Goal: Use online tool/utility: Utilize a website feature to perform a specific function

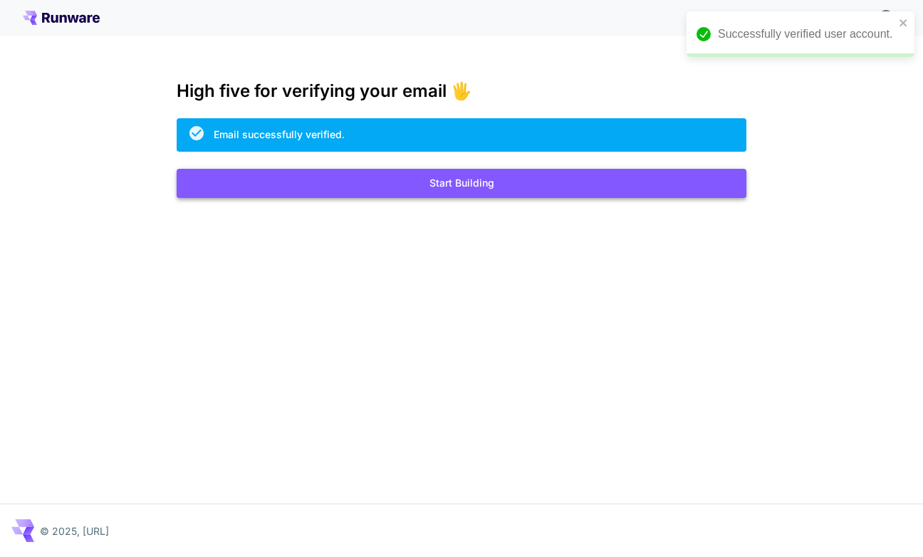
click at [486, 184] on button "Start Building" at bounding box center [462, 183] width 570 height 29
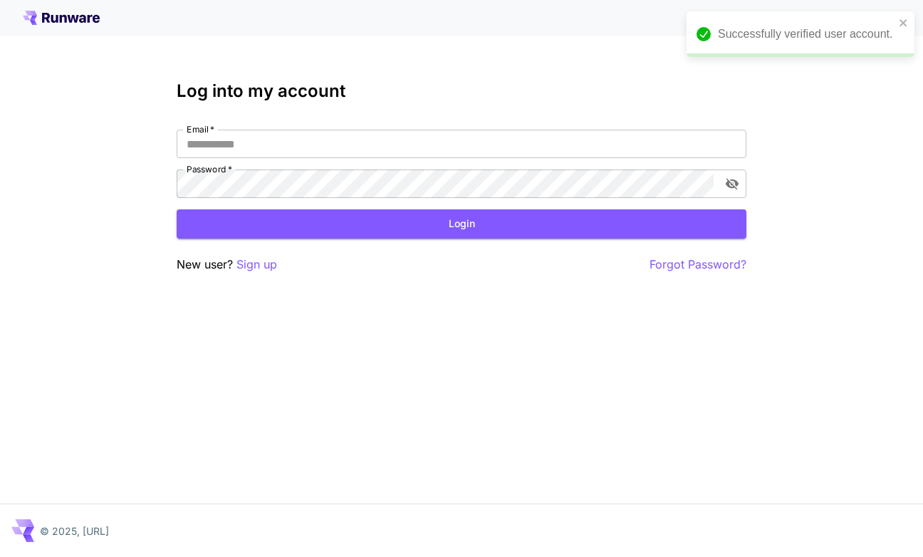
click at [427, 158] on div "Email   * Email   * Password   * Password   *" at bounding box center [462, 164] width 570 height 68
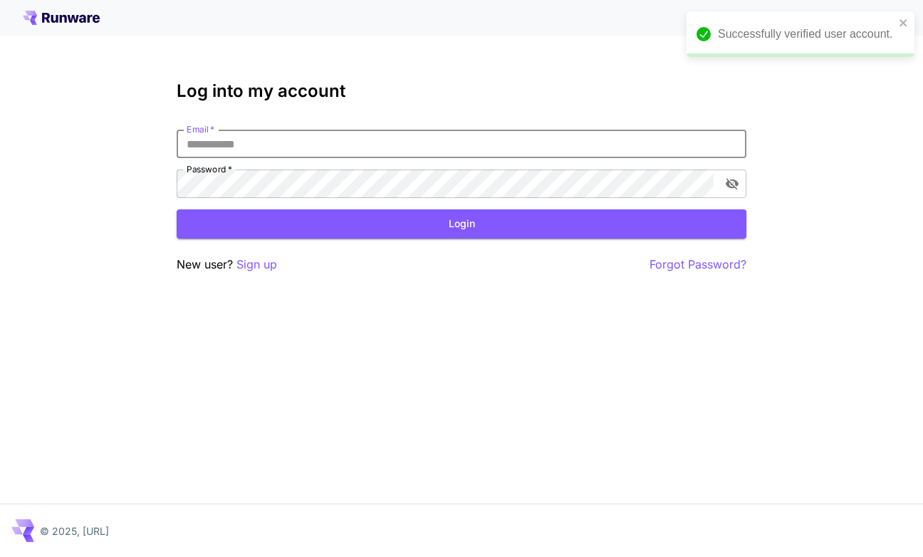
click at [422, 149] on input "Email   *" at bounding box center [462, 144] width 570 height 28
paste input "**********"
type input "**********"
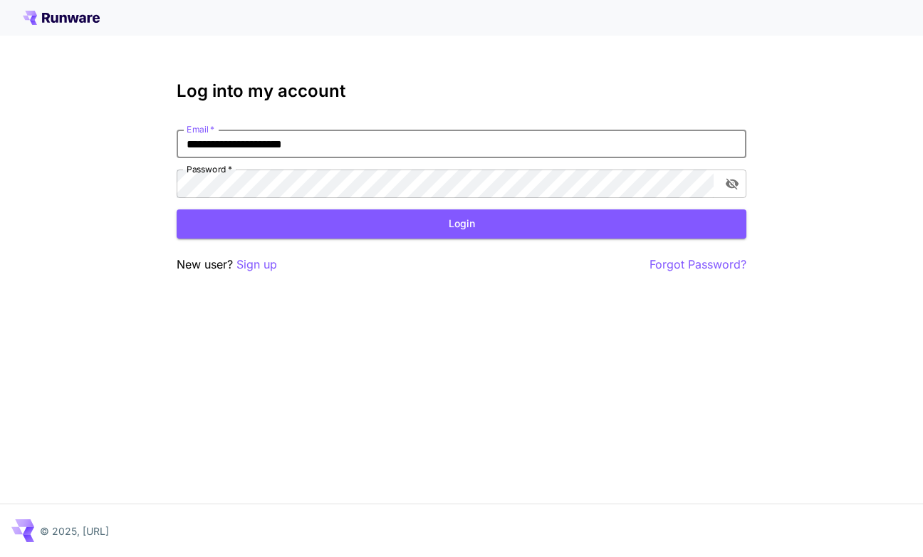
type input "**********"
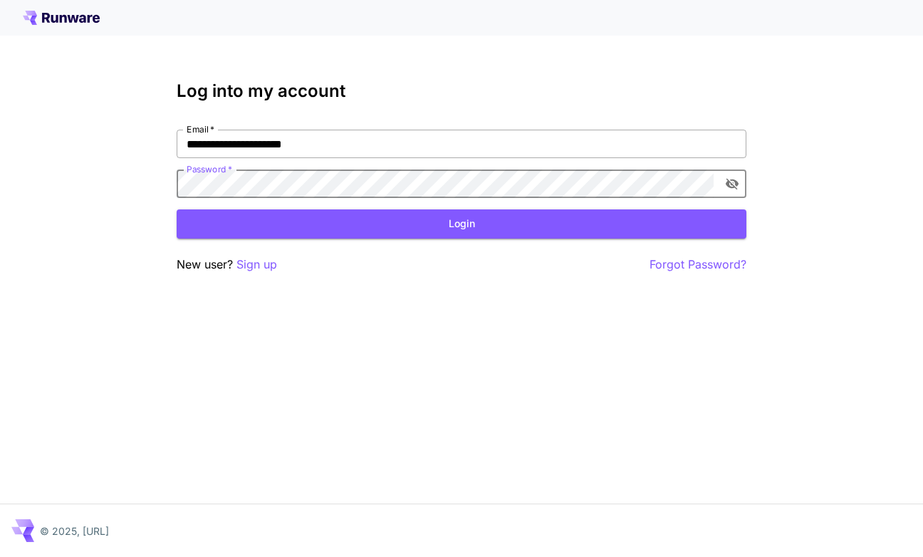
click button "Login" at bounding box center [462, 223] width 570 height 29
click at [16, 167] on div "**********" at bounding box center [461, 278] width 923 height 557
click button "Login" at bounding box center [462, 223] width 570 height 29
click at [713, 266] on p "Forgot Password?" at bounding box center [697, 265] width 97 height 18
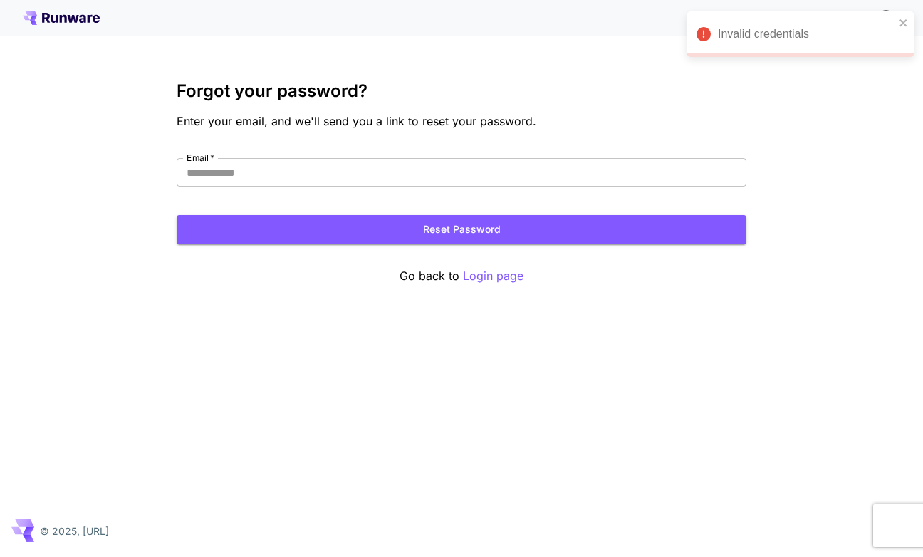
click at [466, 157] on div "Forgot your password? Enter your email, and we'll send you a link to reset your…" at bounding box center [462, 183] width 570 height 204
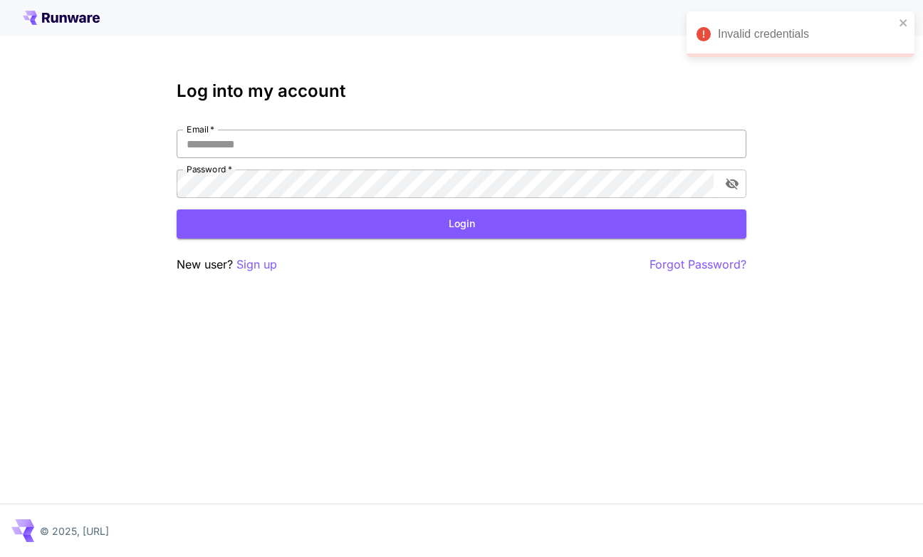
click at [295, 144] on input "Email   *" at bounding box center [462, 144] width 570 height 28
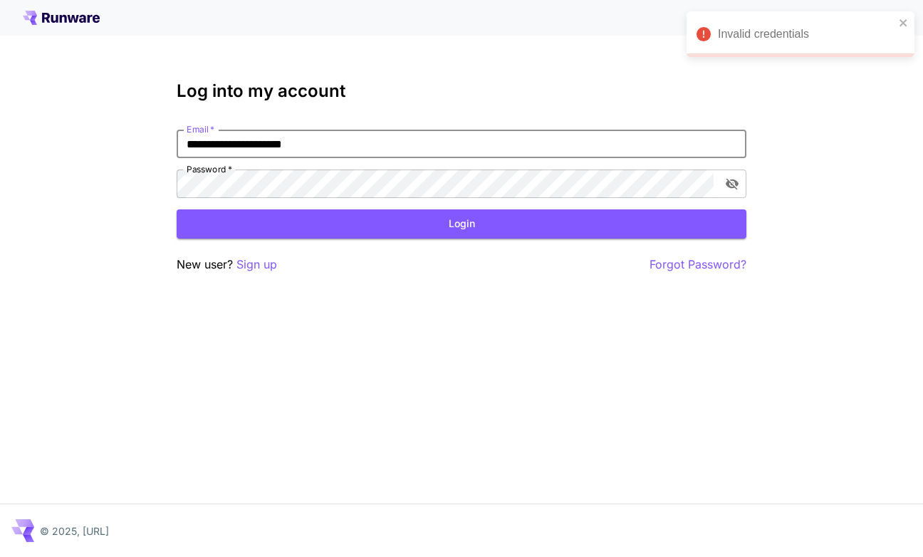
click at [295, 147] on input "**********" at bounding box center [462, 144] width 570 height 28
click at [298, 151] on input "**********" at bounding box center [462, 144] width 570 height 28
type input "**********"
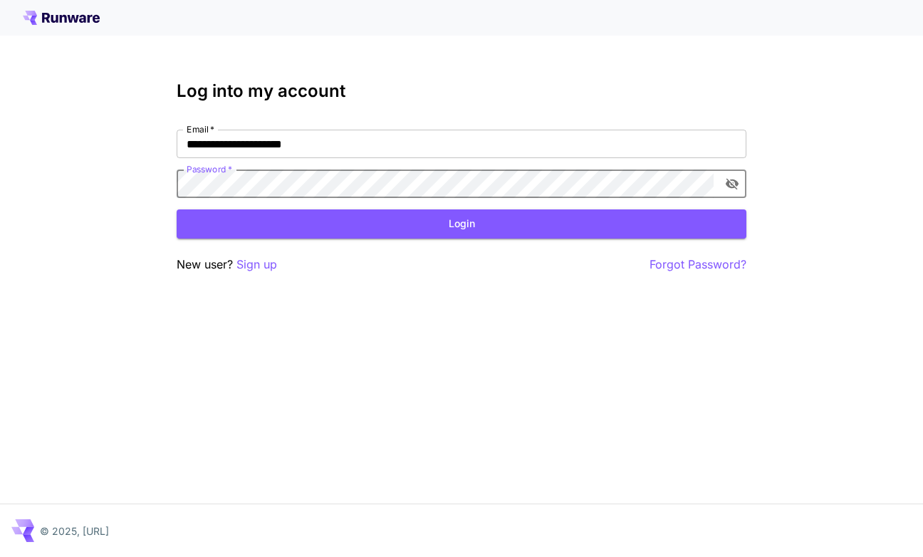
click button "Login" at bounding box center [462, 223] width 570 height 29
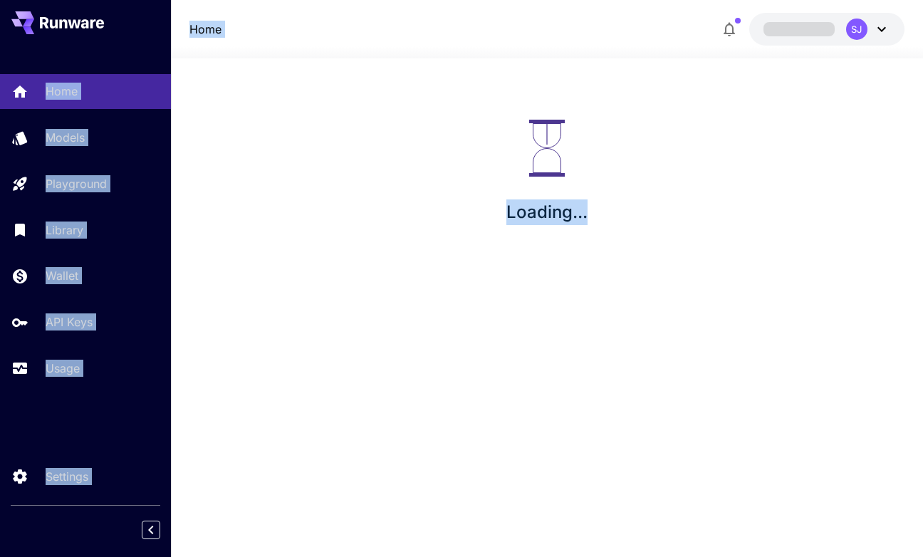
click at [427, 170] on div "Loading..." at bounding box center [547, 172] width 752 height 228
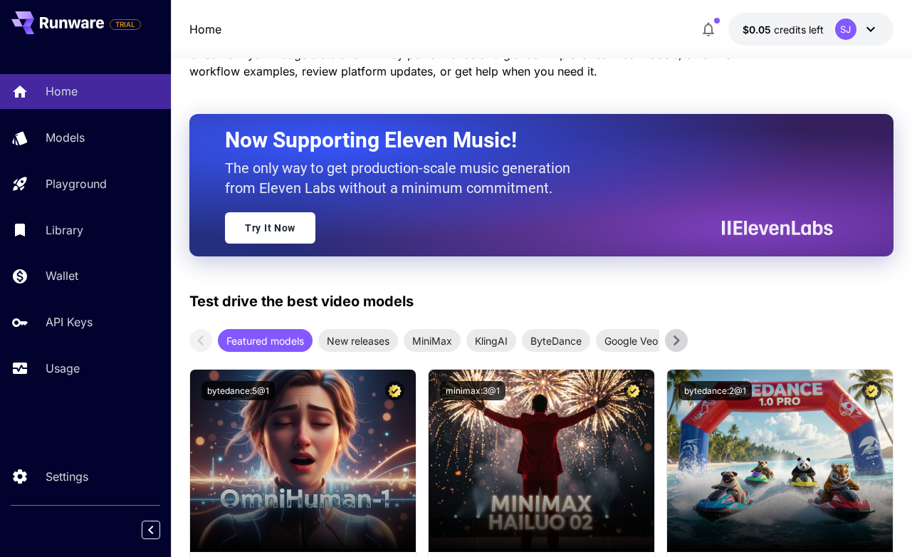
scroll to position [214, 0]
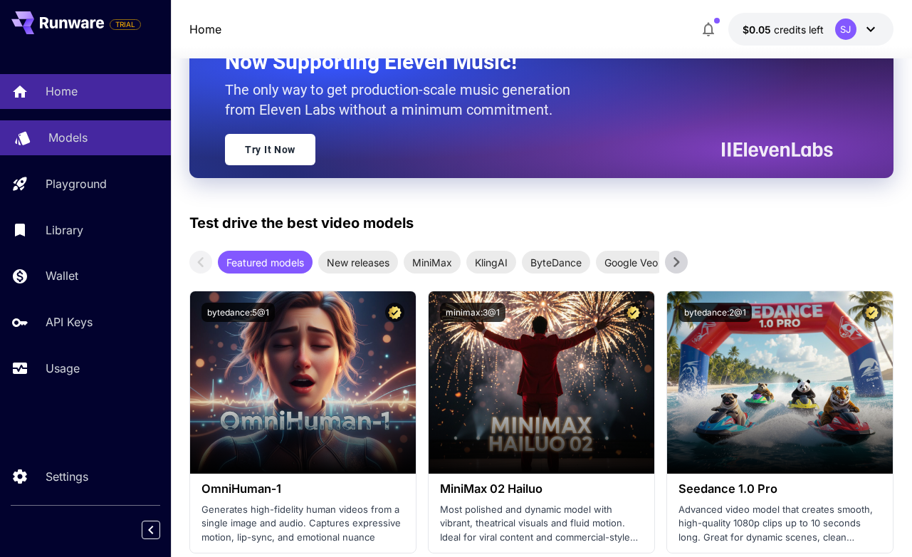
click at [115, 135] on div "Models" at bounding box center [103, 137] width 111 height 17
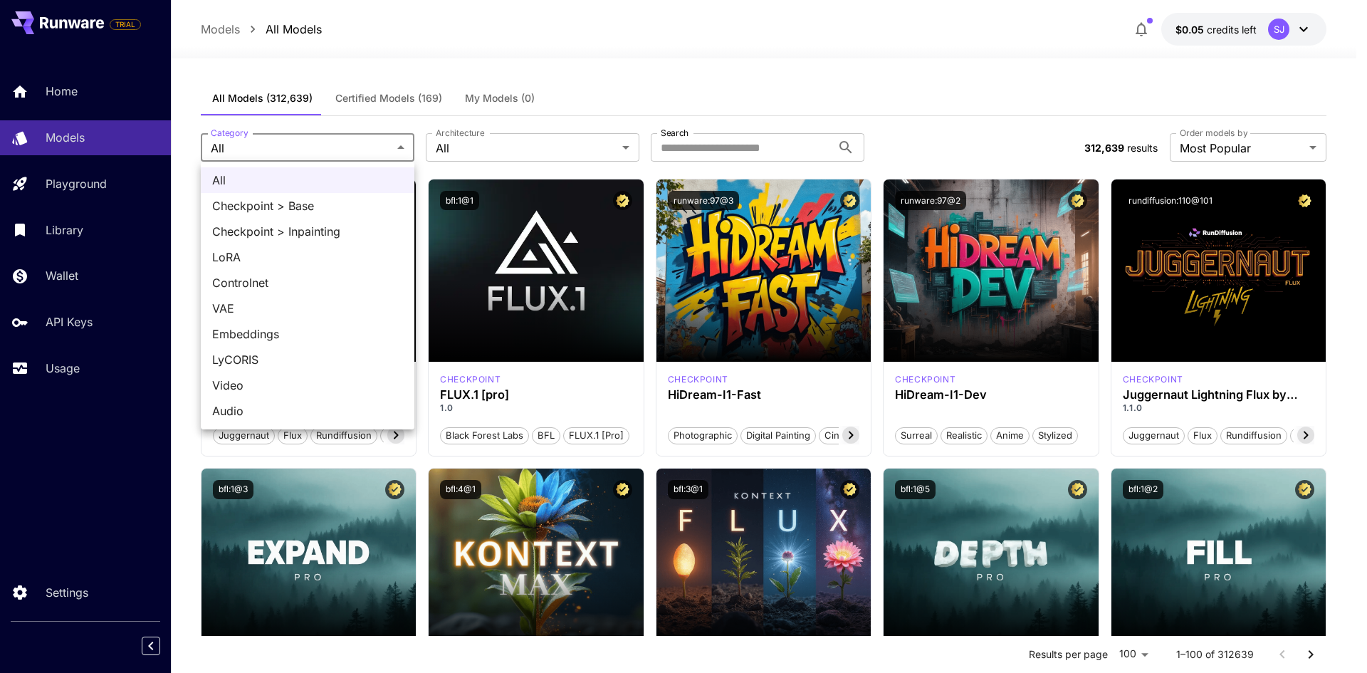
click at [452, 155] on div at bounding box center [683, 336] width 1367 height 673
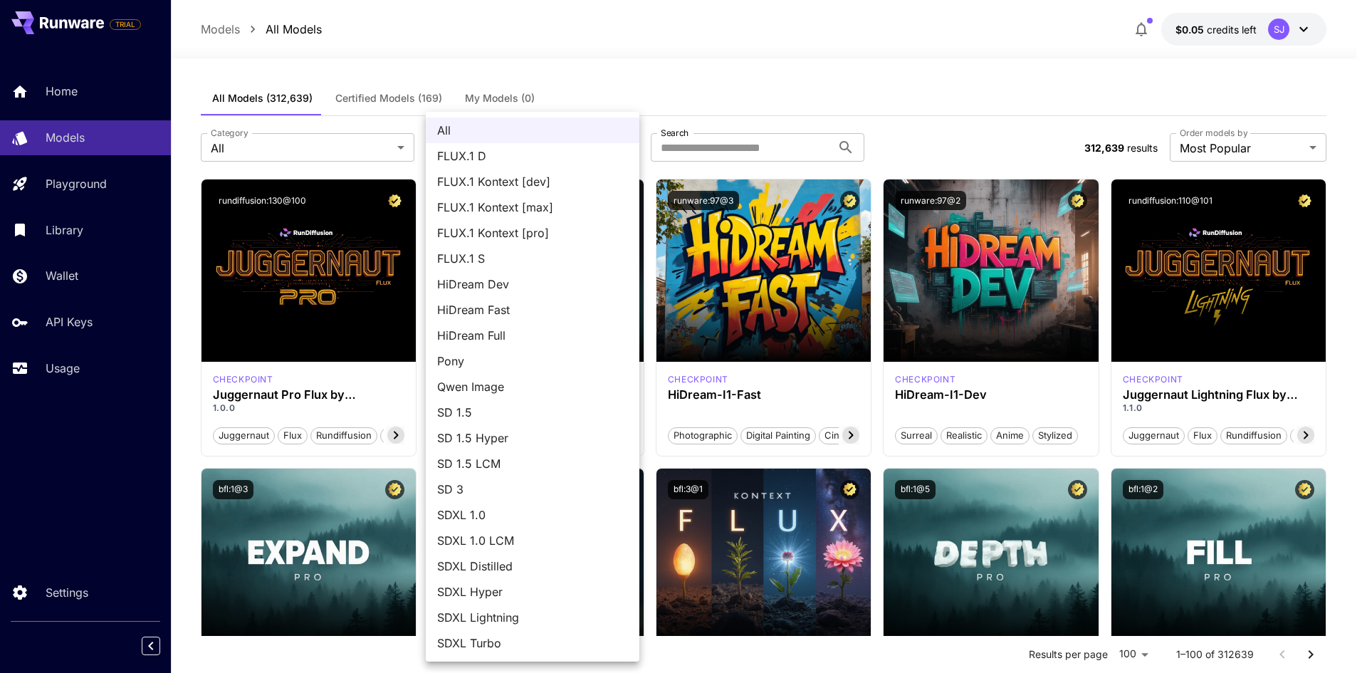
click at [688, 103] on div at bounding box center [683, 336] width 1367 height 673
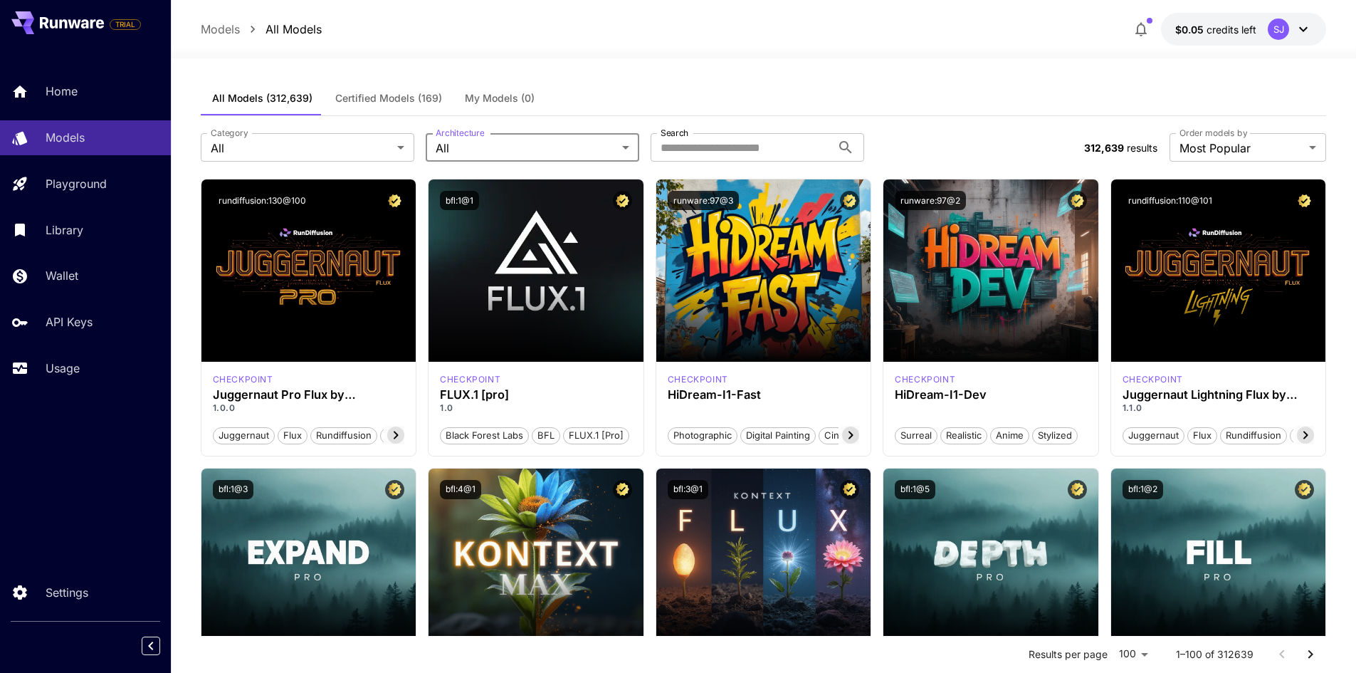
click at [731, 140] on div "All FLUX.1 D FLUX.1 Kontext [dev] FLUX.1 Kontext [max] FLUX.1 Kontext [pro] FLU…" at bounding box center [678, 336] width 1356 height 673
click at [733, 150] on input "Search" at bounding box center [741, 147] width 181 height 28
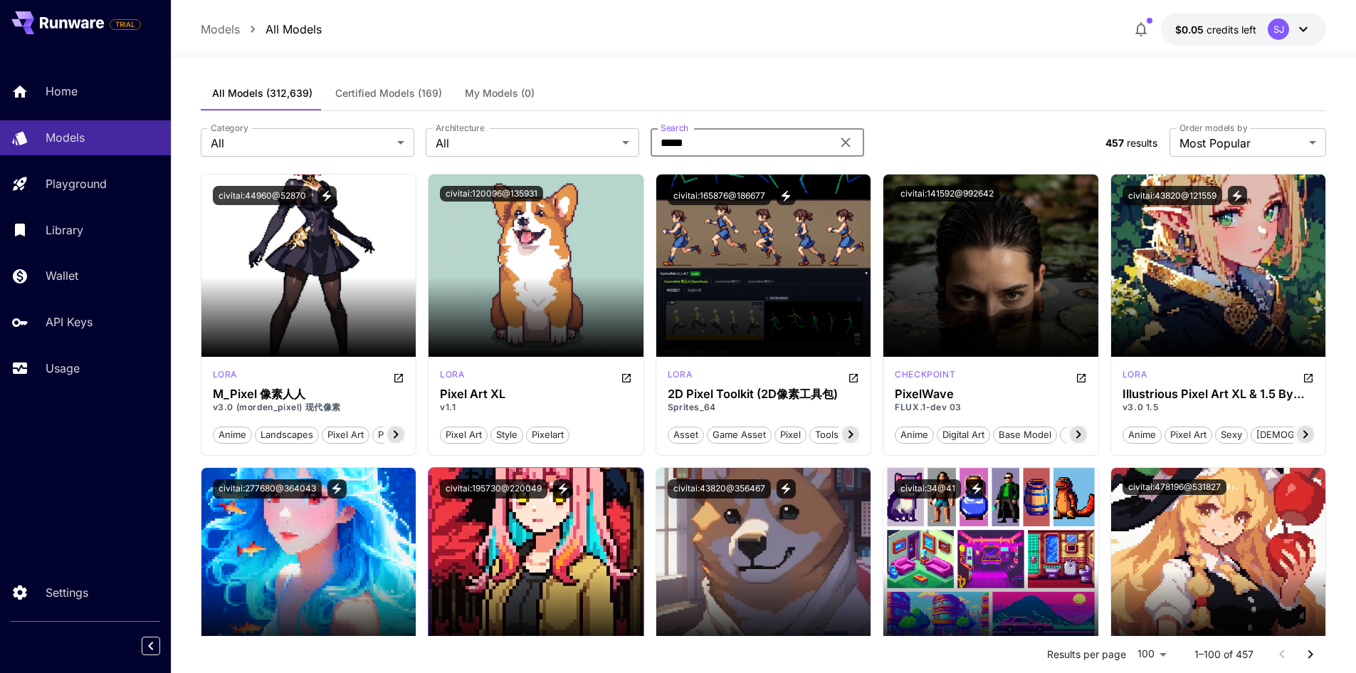
scroll to position [427, 0]
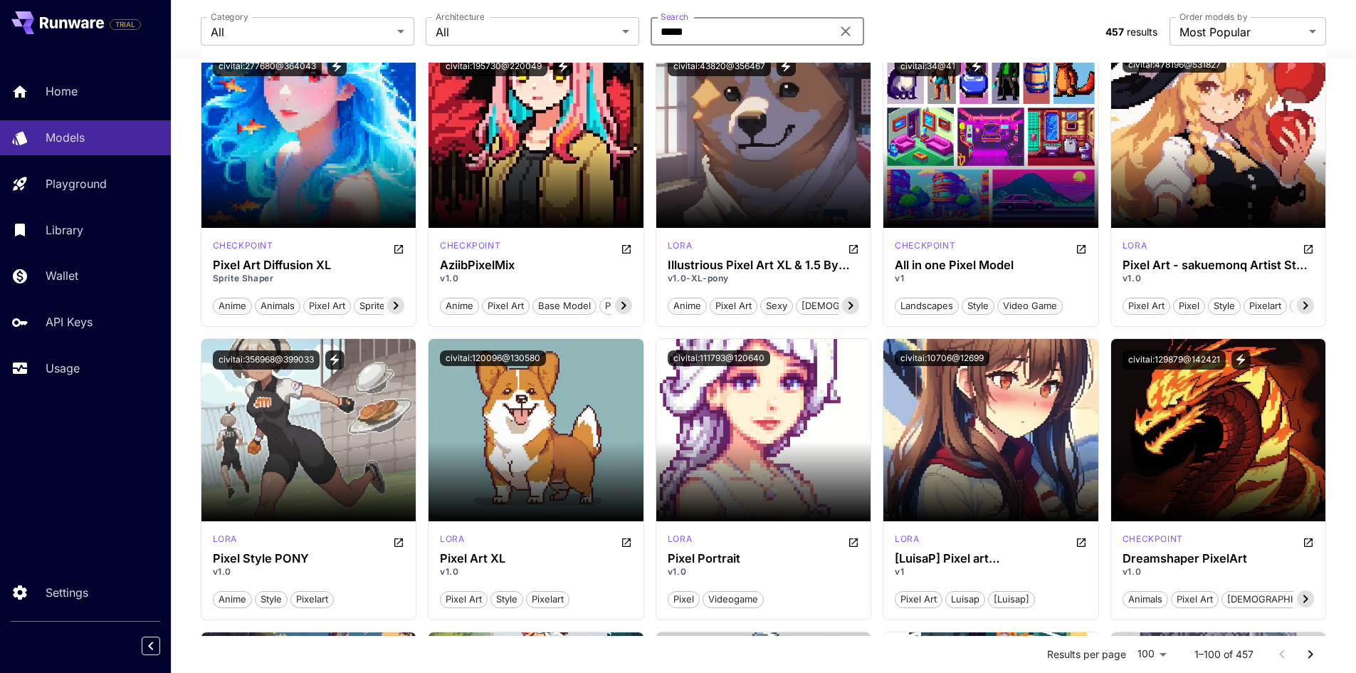
type input "*****"
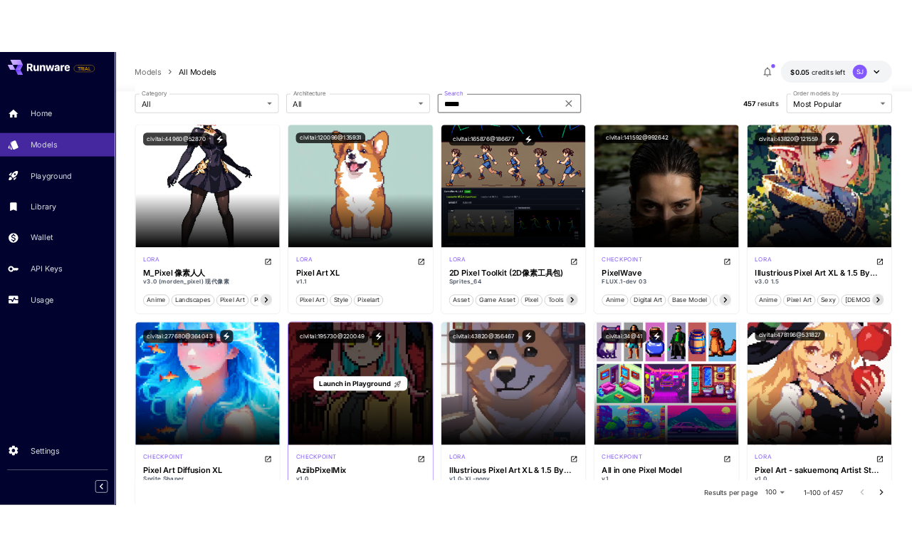
scroll to position [0, 0]
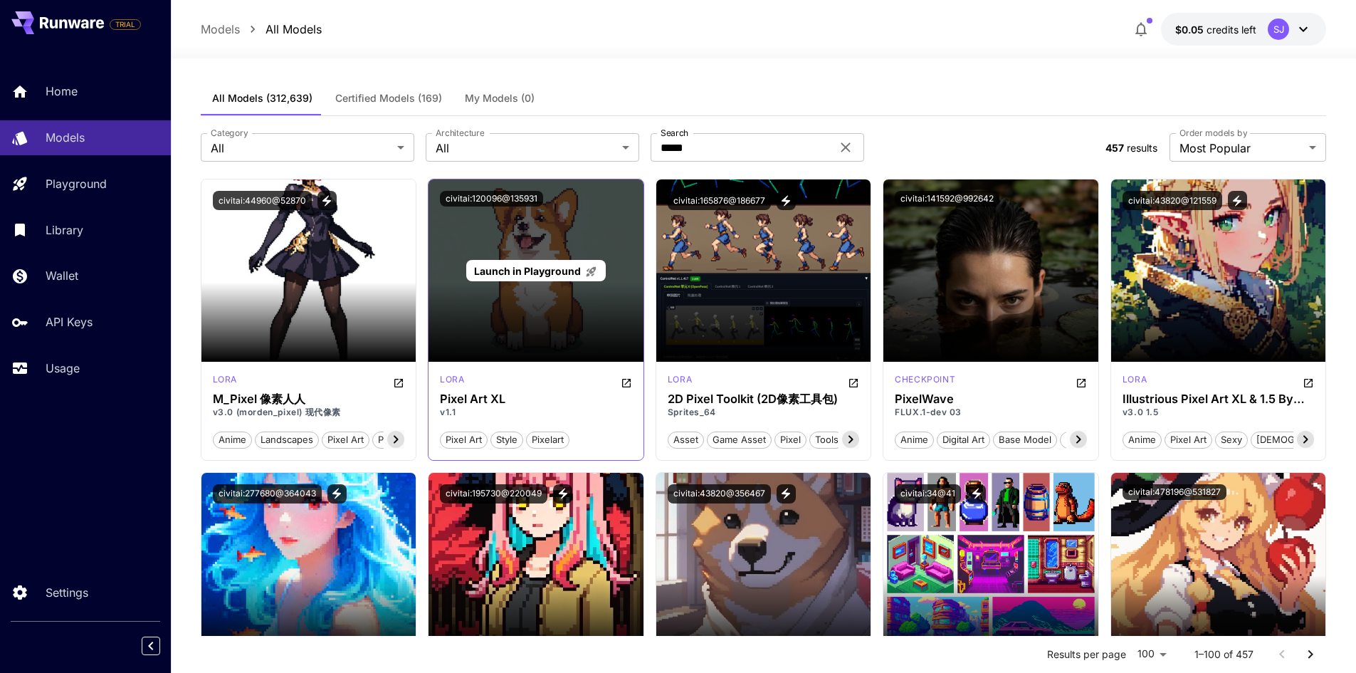
click at [534, 226] on div "Launch in Playground" at bounding box center [536, 270] width 215 height 182
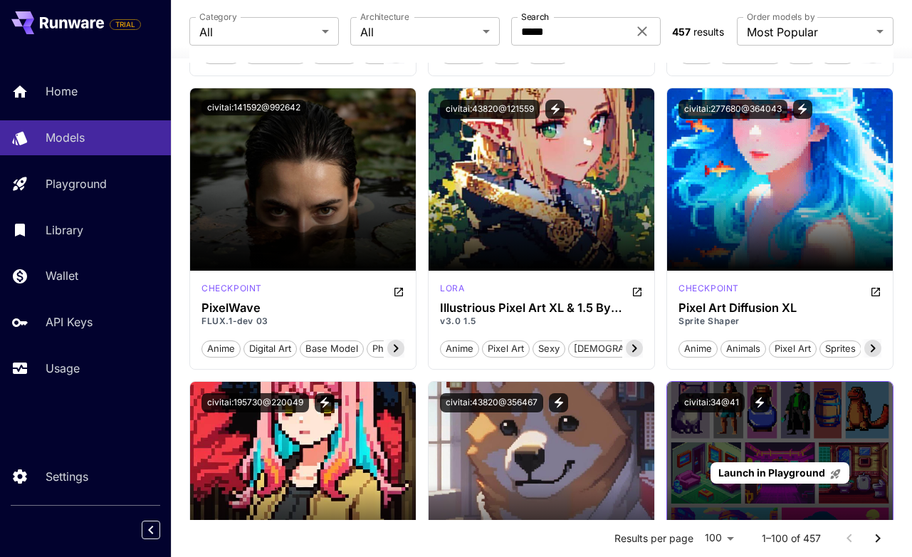
scroll to position [570, 0]
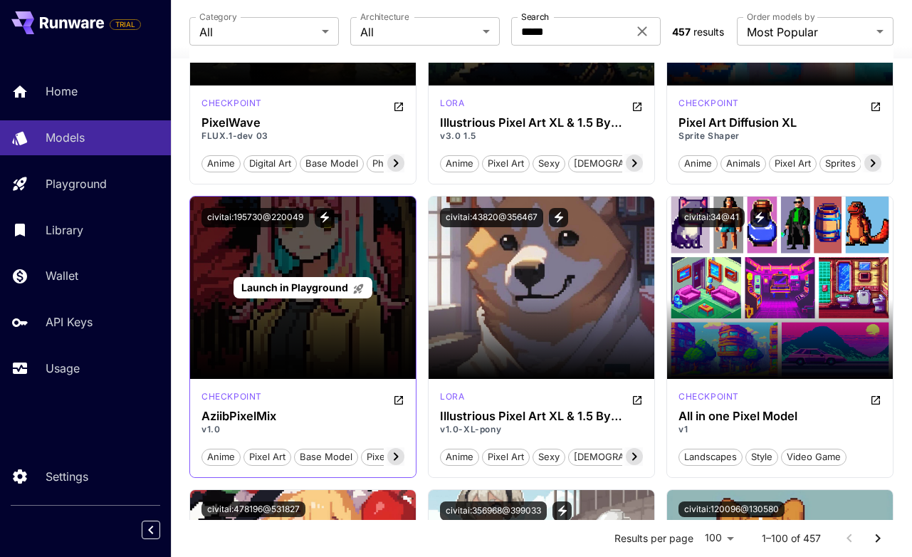
click at [335, 279] on div "Launch in Playground" at bounding box center [303, 288] width 139 height 22
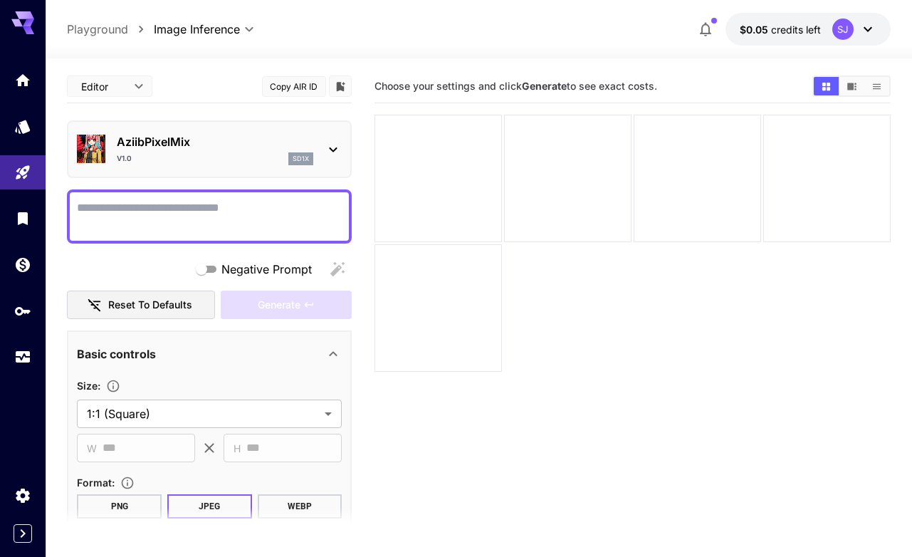
click at [95, 31] on p "Playground" at bounding box center [97, 29] width 61 height 17
click at [804, 32] on span "credits left" at bounding box center [796, 29] width 50 height 12
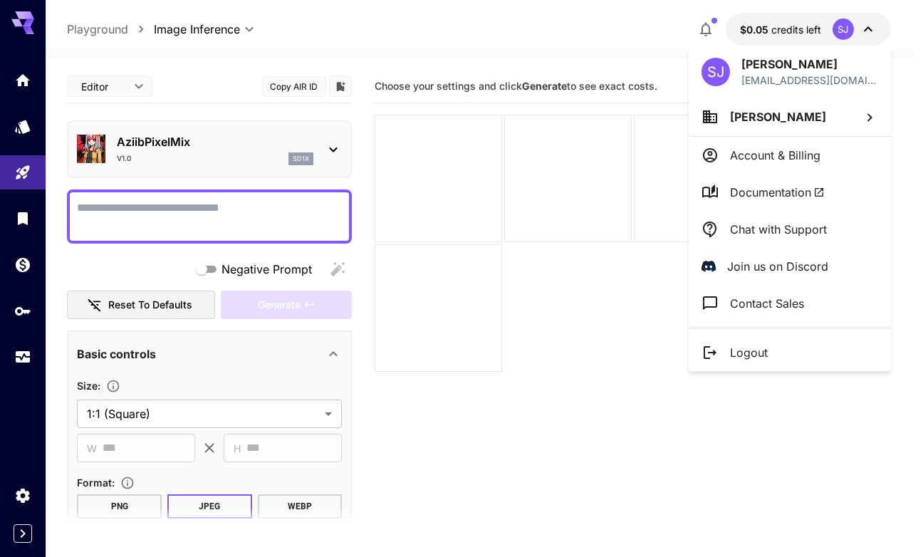
click at [565, 373] on div at bounding box center [461, 278] width 923 height 557
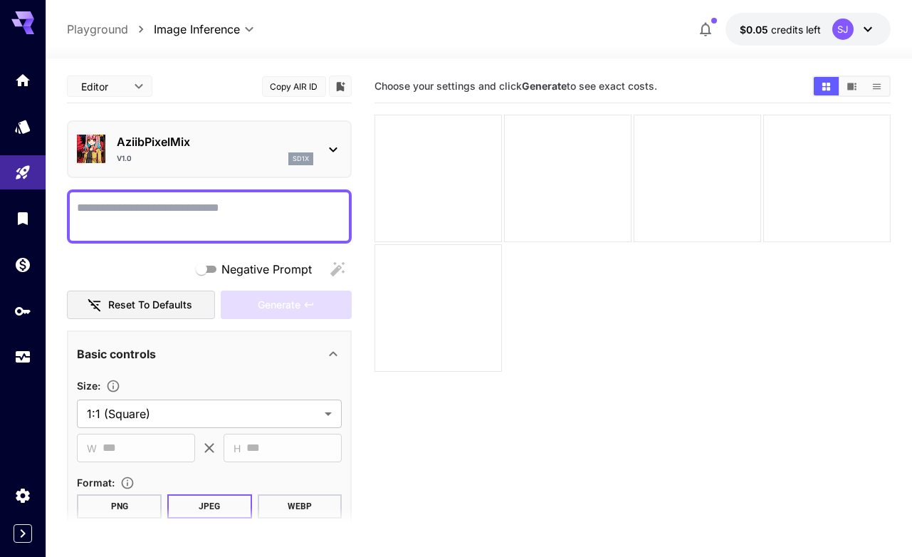
click at [123, 24] on p "Playground" at bounding box center [97, 29] width 61 height 17
click at [95, 33] on p "Playground" at bounding box center [97, 29] width 61 height 17
click at [13, 15] on icon at bounding box center [22, 22] width 23 height 23
click at [132, 95] on body "**********" at bounding box center [456, 334] width 912 height 669
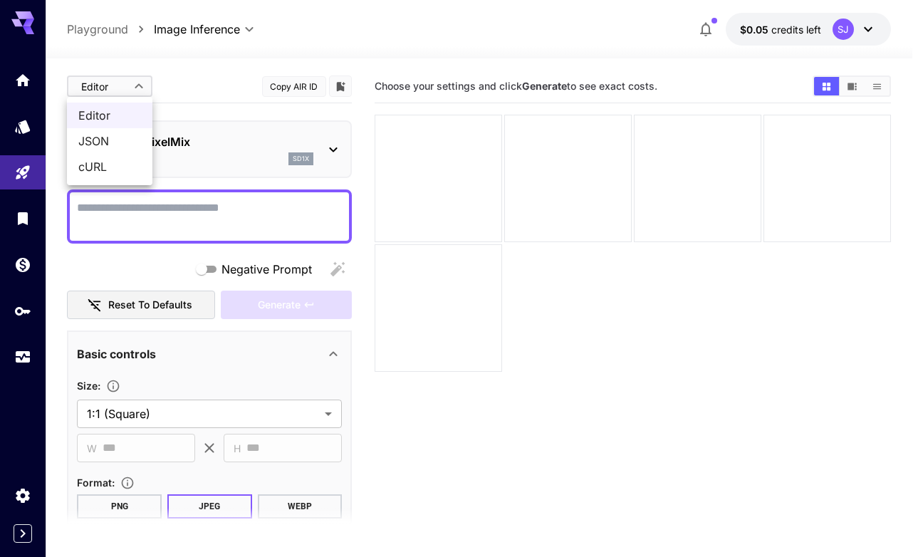
click at [125, 36] on div at bounding box center [461, 278] width 923 height 557
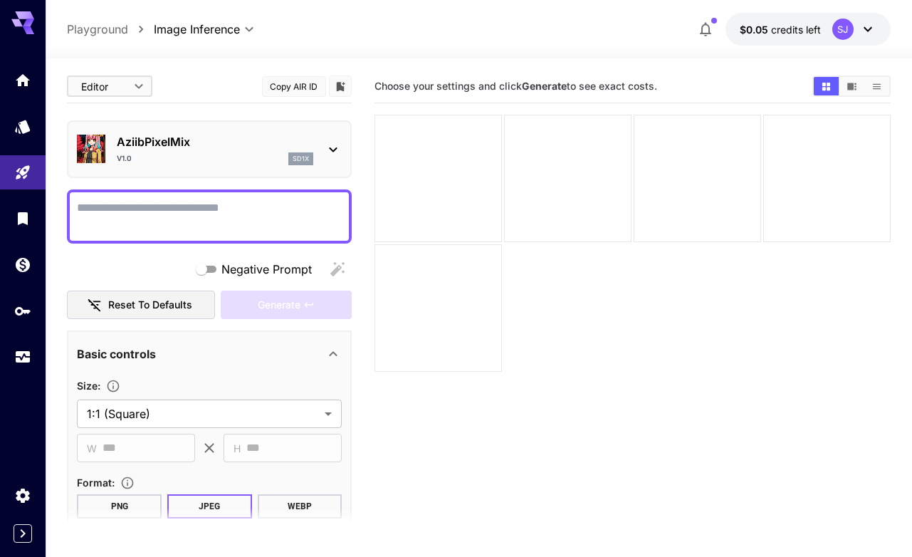
click at [111, 35] on div "Editor JSON cURL" at bounding box center [456, 278] width 912 height 557
click at [31, 84] on icon "Home" at bounding box center [24, 76] width 17 height 17
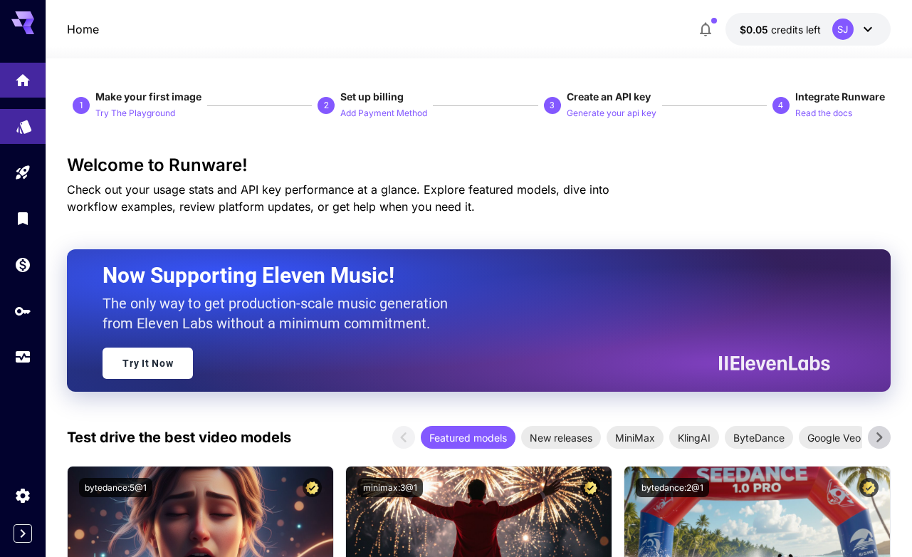
click at [34, 131] on link at bounding box center [23, 126] width 46 height 35
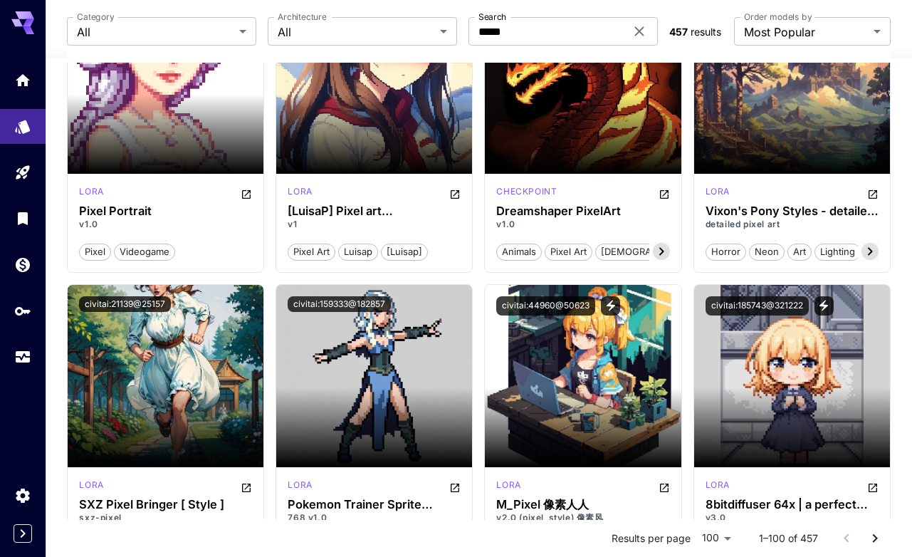
scroll to position [1139, 0]
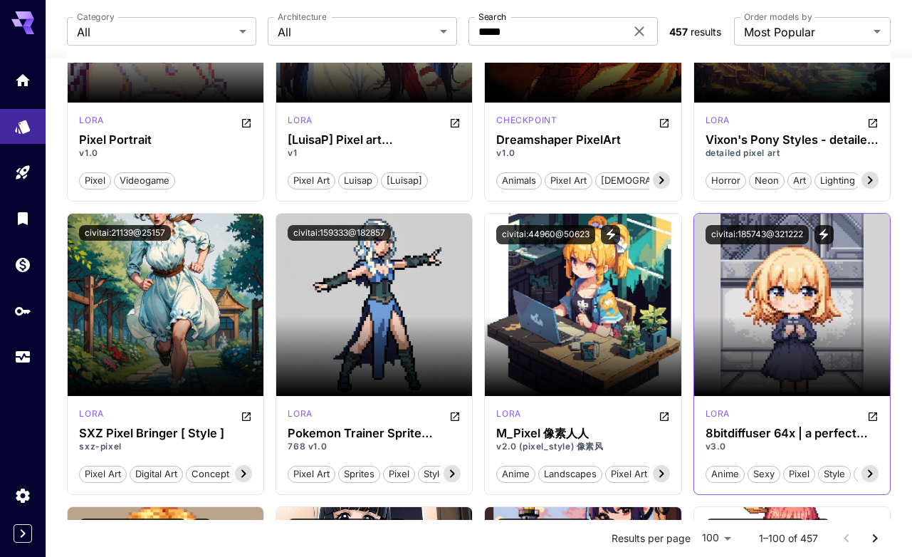
click at [879, 417] on div "[PERSON_NAME] 8bitdiffuser 64x | a perfect pixel art model v3.0 anime sexy pixe…" at bounding box center [792, 445] width 196 height 98
click at [872, 412] on icon "Open in CivitAI" at bounding box center [872, 416] width 11 height 11
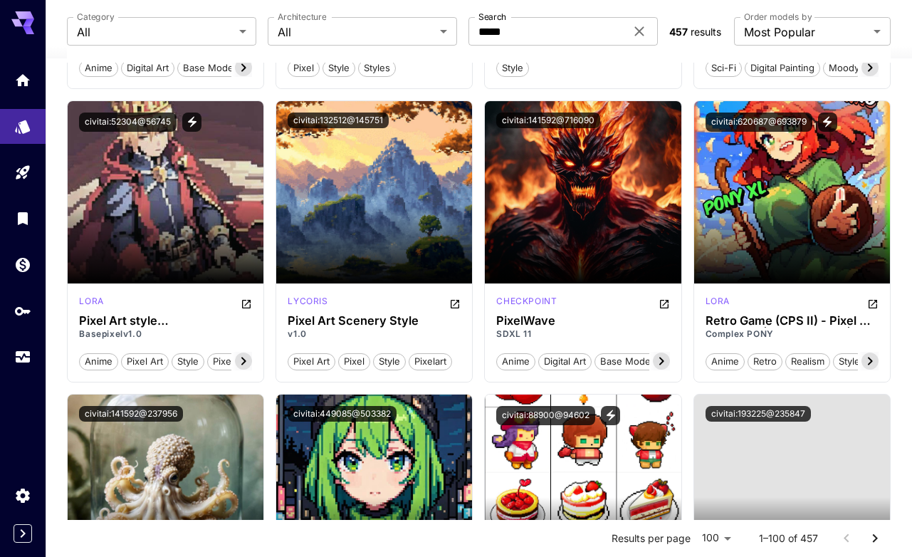
scroll to position [3916, 0]
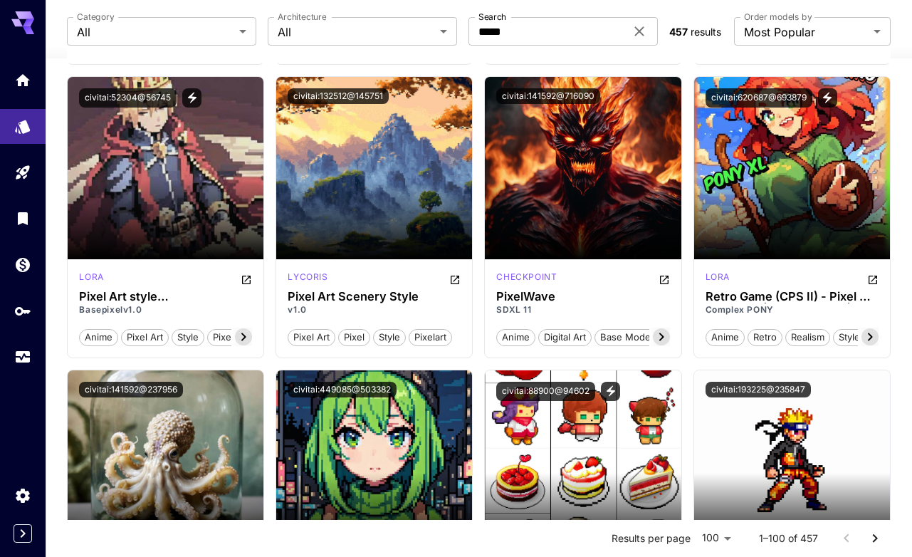
drag, startPoint x: 910, startPoint y: 244, endPoint x: 911, endPoint y: 251, distance: 7.2
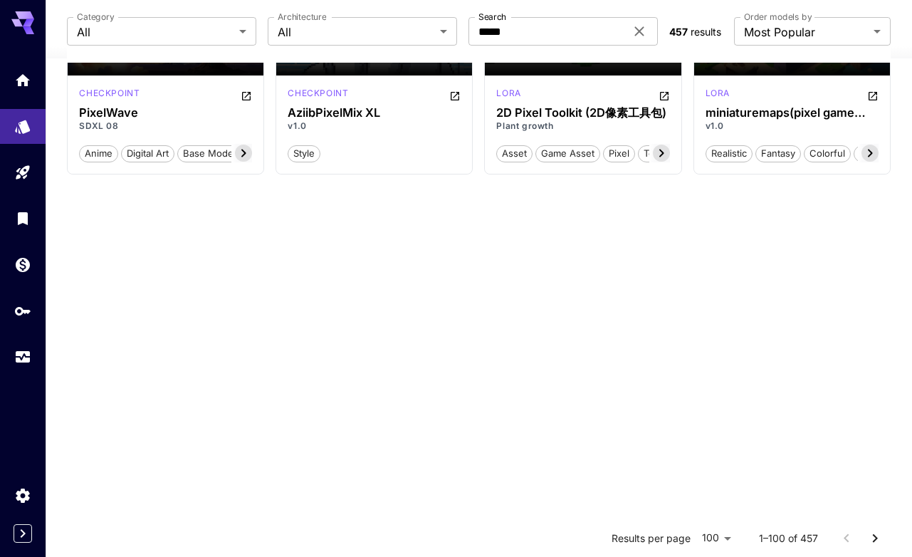
scroll to position [7044, 0]
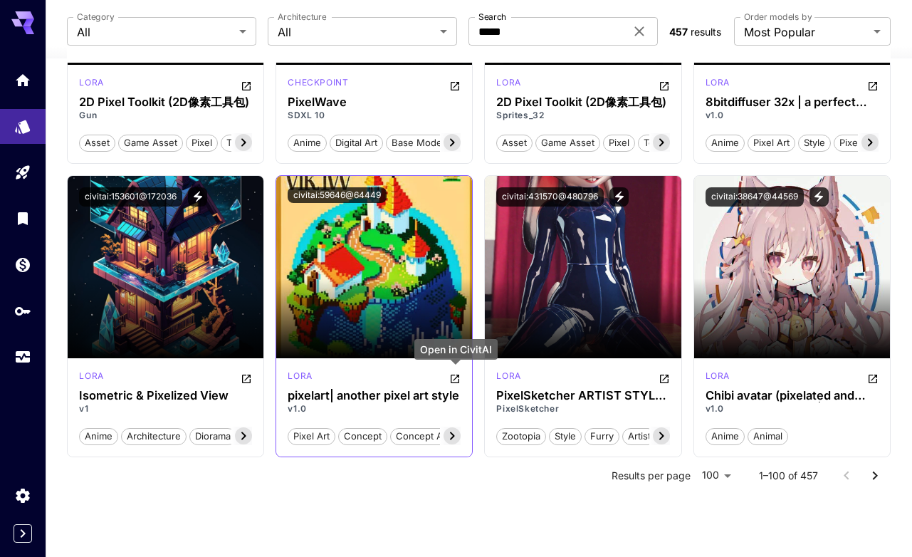
click at [454, 377] on icon "Open in CivitAI" at bounding box center [454, 378] width 11 height 11
click at [884, 476] on button "Go to next page" at bounding box center [875, 475] width 28 height 28
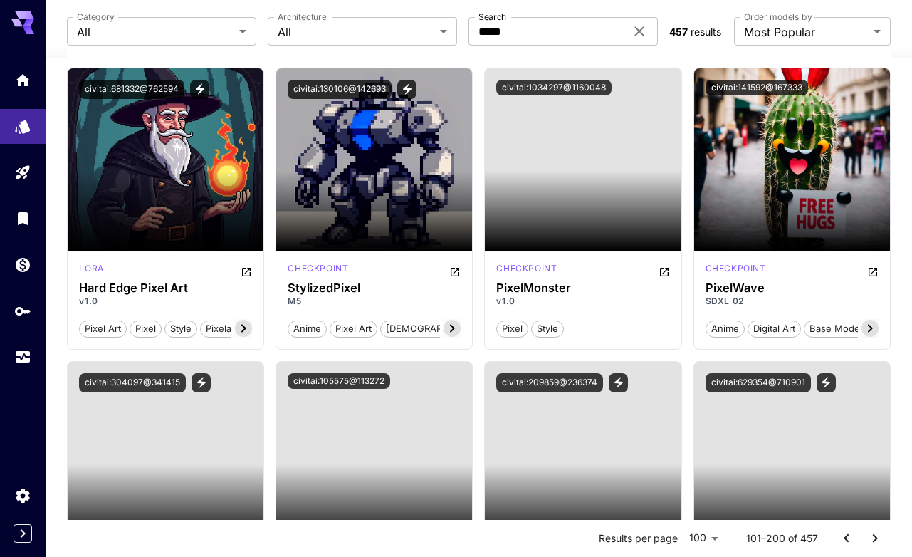
scroll to position [9022, 0]
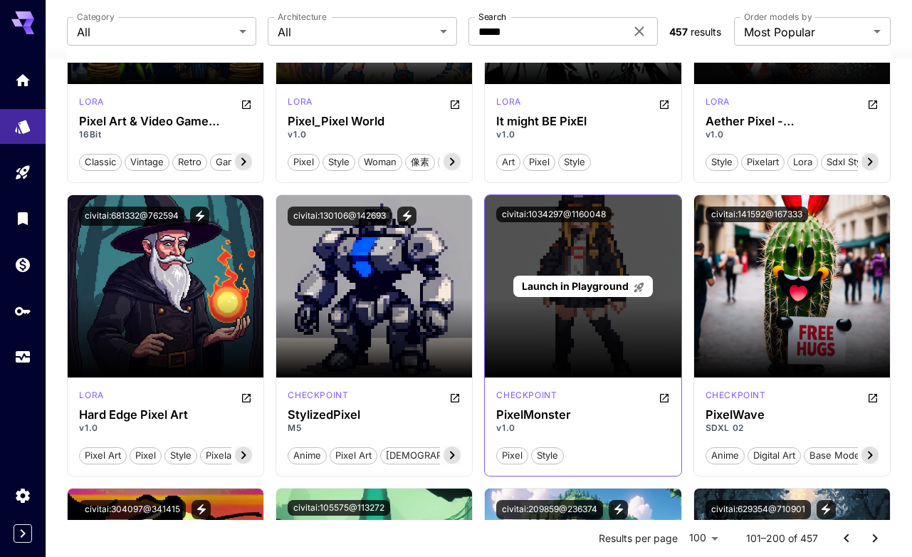
click at [607, 283] on span "Launch in Playground" at bounding box center [575, 286] width 107 height 12
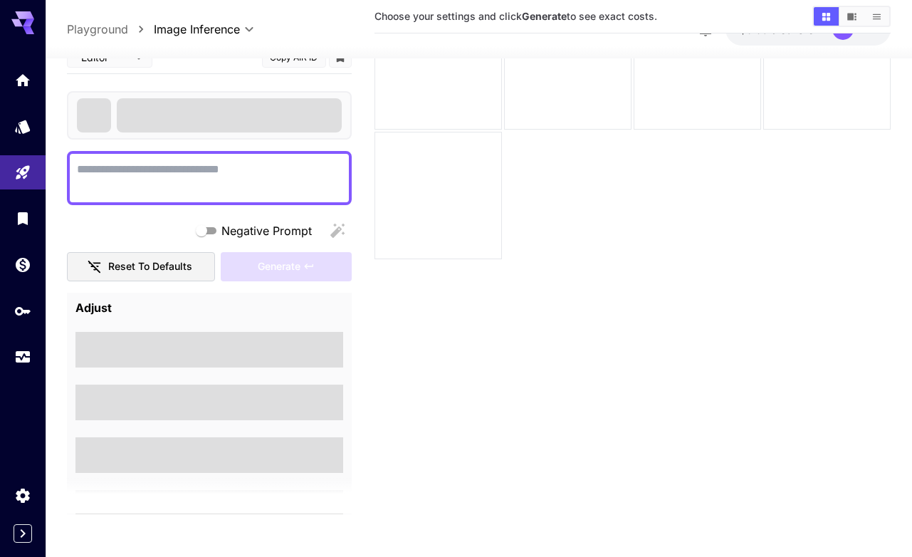
scroll to position [113, 0]
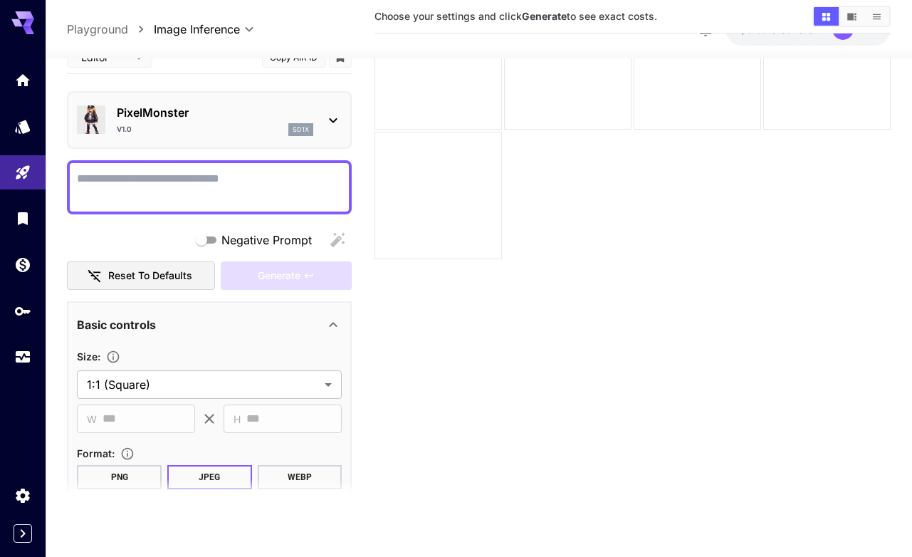
click at [23, 11] on div at bounding box center [23, 17] width 46 height 34
click at [19, 23] on icon at bounding box center [22, 18] width 23 height 15
click at [16, 68] on div "Home" at bounding box center [24, 76] width 17 height 18
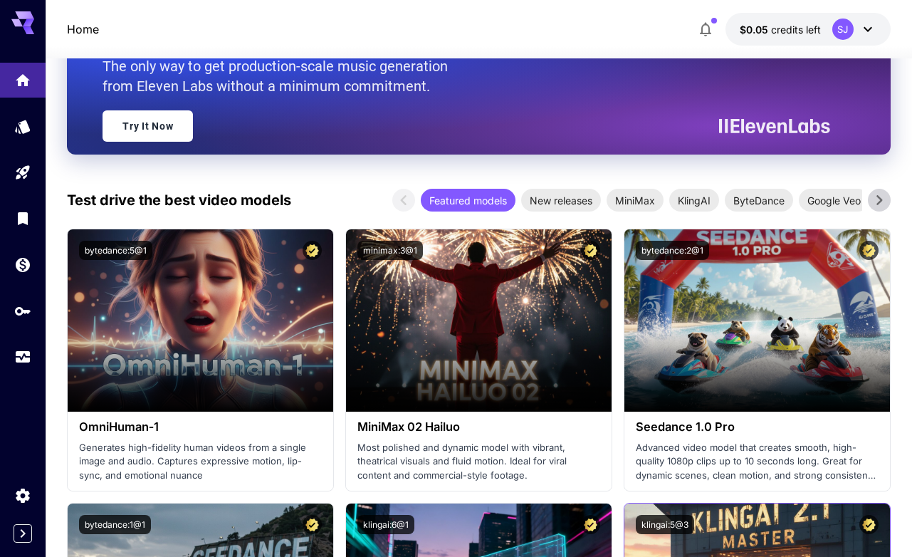
scroll to position [469, 0]
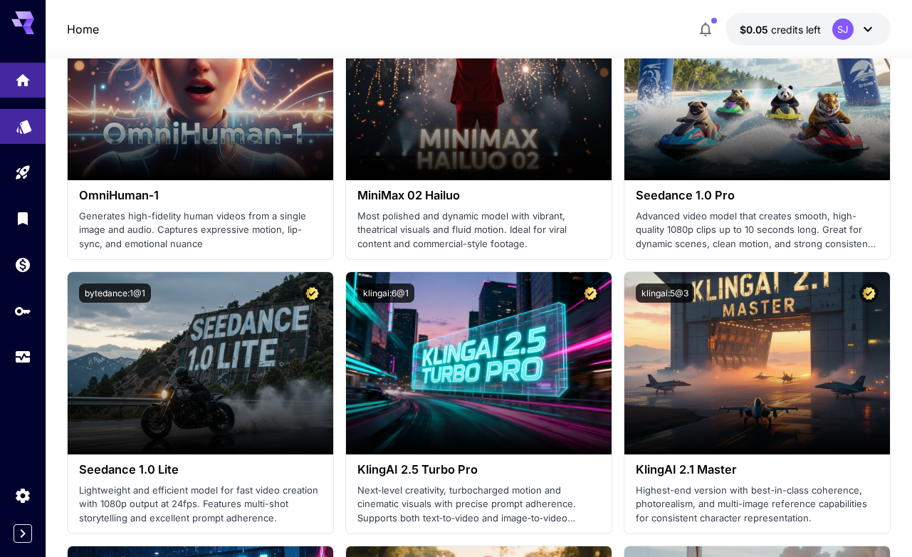
click at [11, 122] on link at bounding box center [23, 126] width 46 height 35
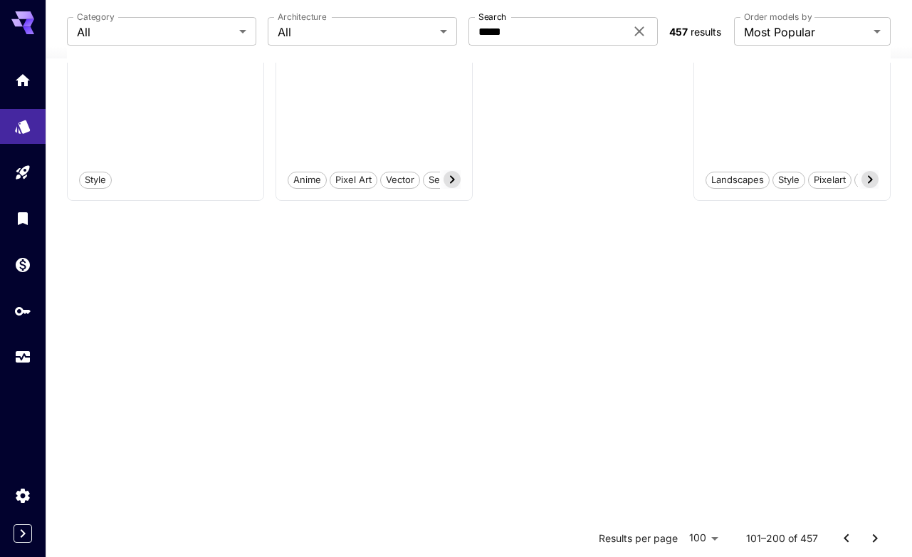
scroll to position [7044, 0]
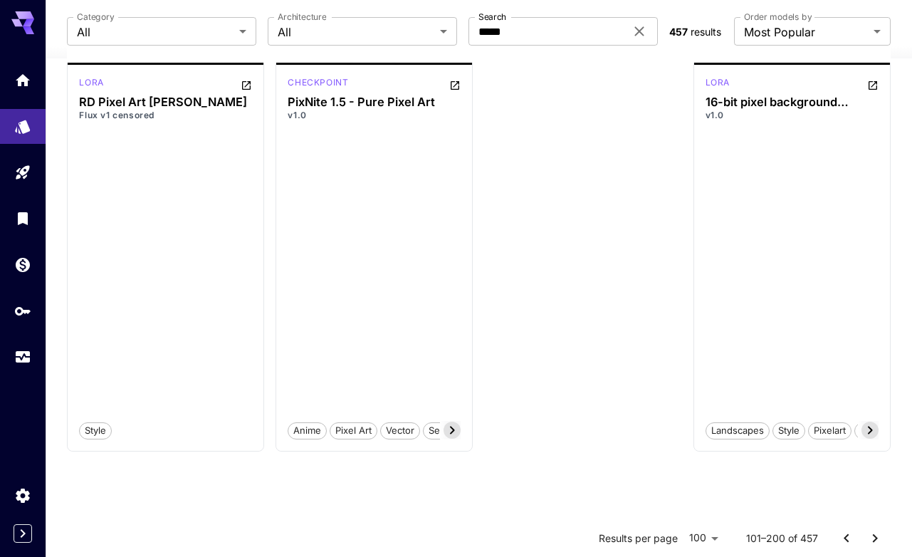
drag, startPoint x: 904, startPoint y: 320, endPoint x: 940, endPoint y: 552, distance: 234.1
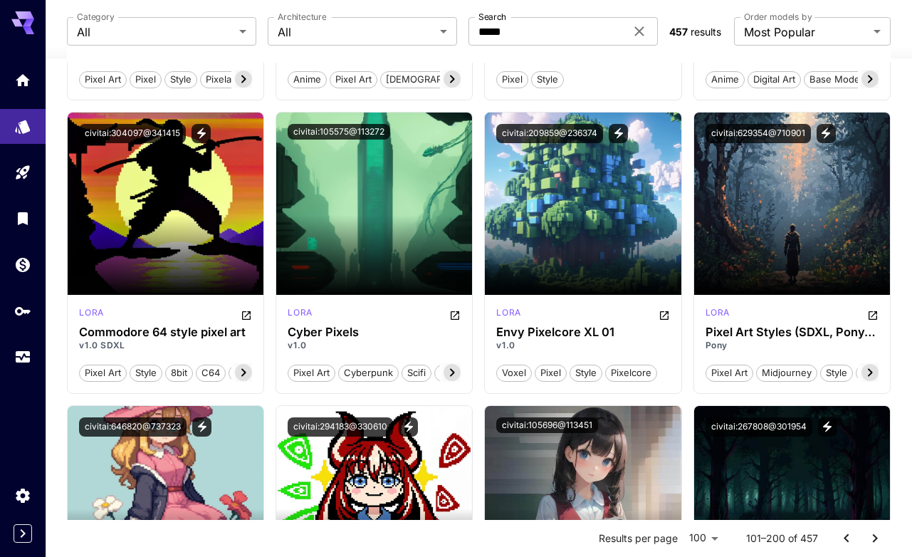
scroll to position [6234, 0]
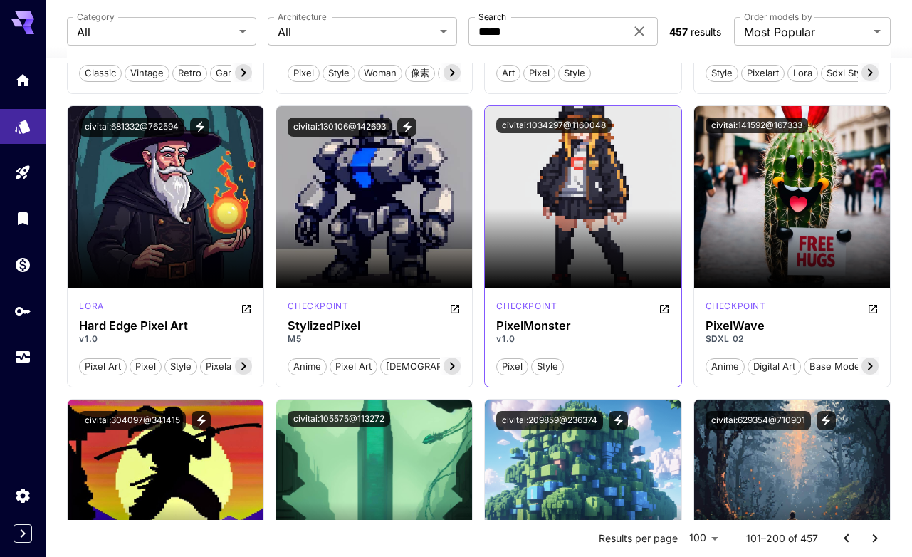
click at [666, 310] on icon "Open in CivitAI" at bounding box center [664, 308] width 11 height 11
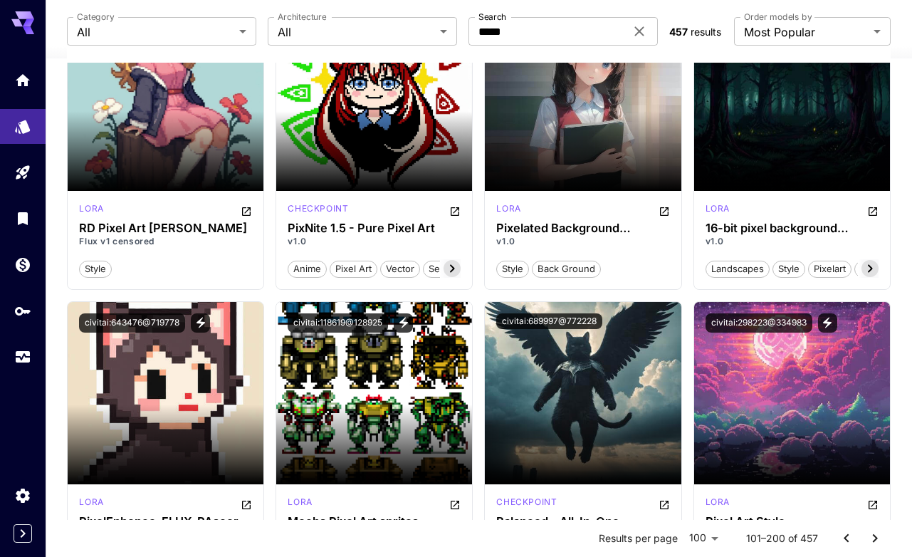
scroll to position [7044, 0]
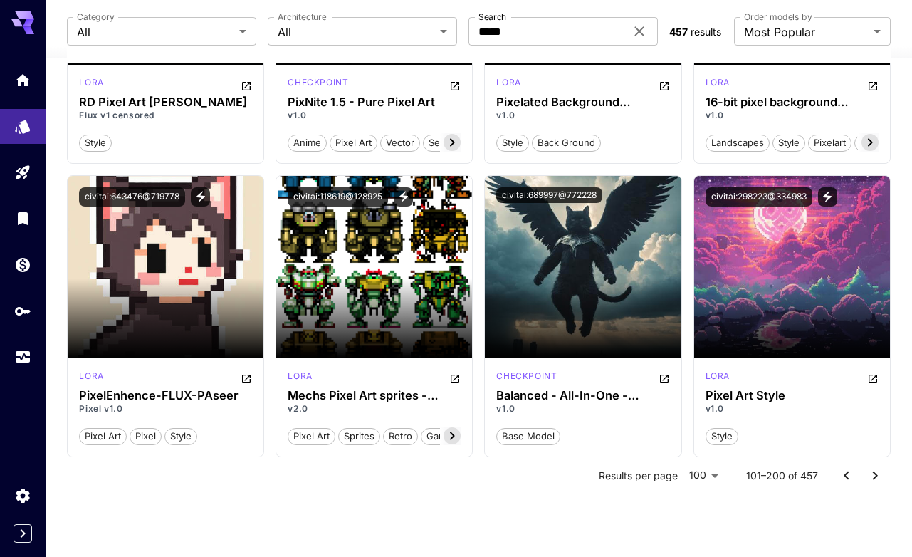
click at [865, 478] on button "Go to next page" at bounding box center [875, 475] width 28 height 28
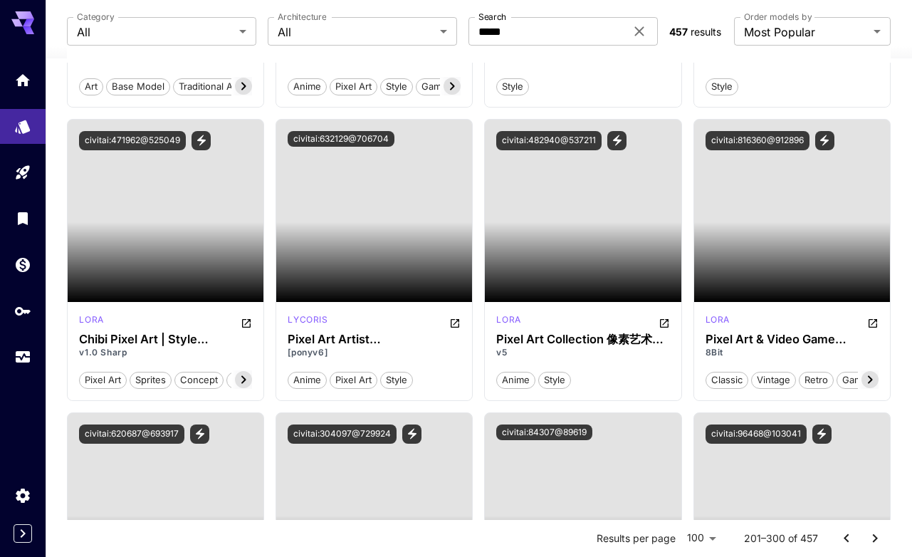
scroll to position [0, 0]
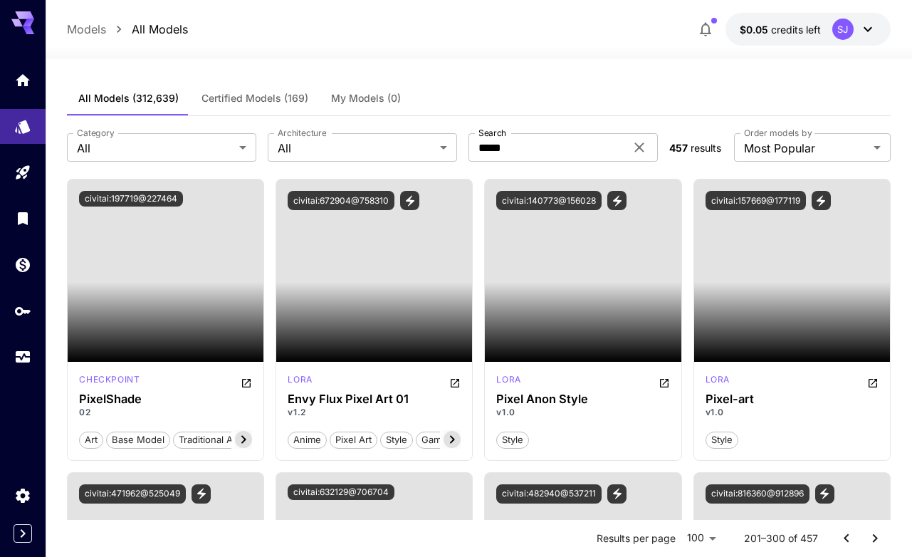
drag, startPoint x: 899, startPoint y: 496, endPoint x: 888, endPoint y: 216, distance: 279.4
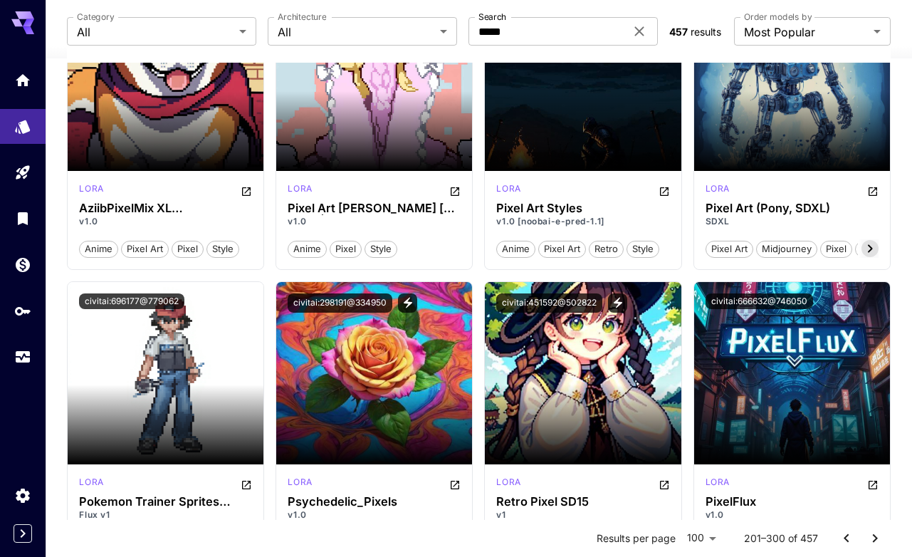
scroll to position [4371, 0]
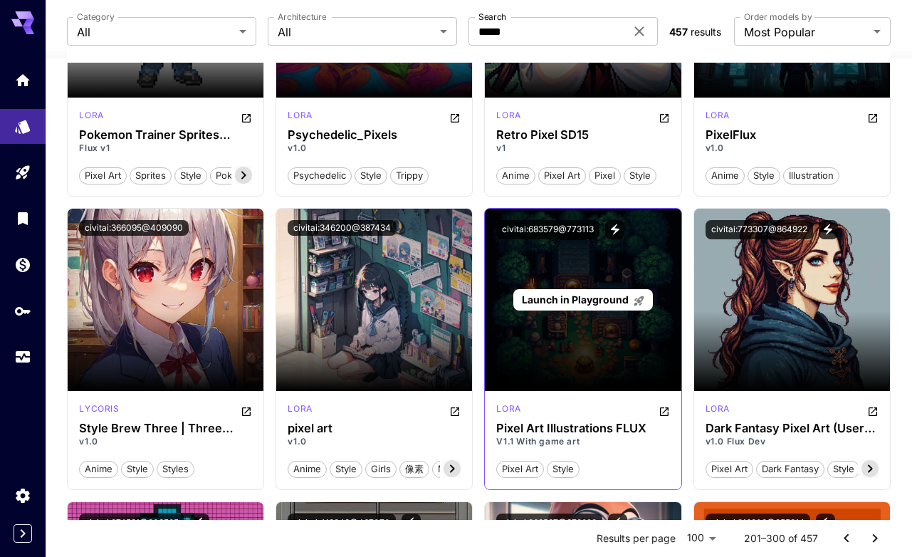
click at [580, 363] on div "Launch in Playground" at bounding box center [583, 300] width 196 height 182
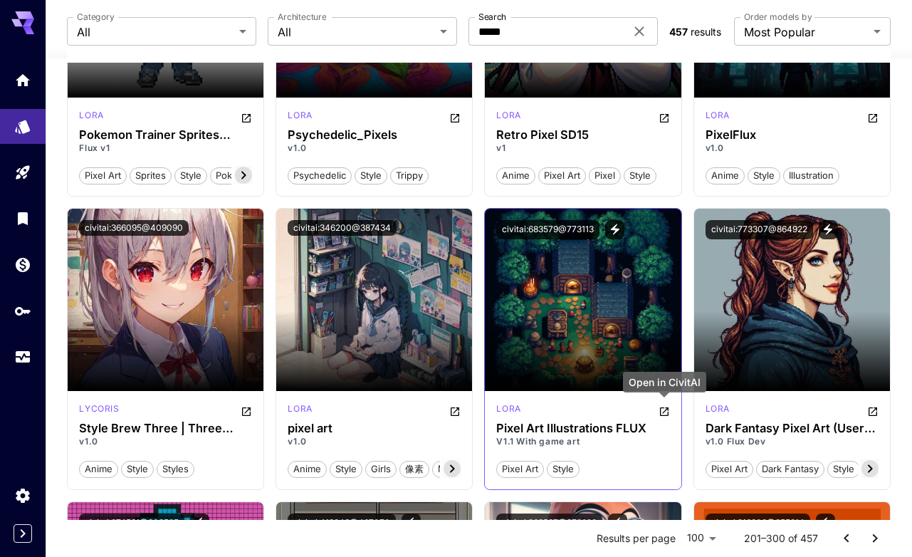
click at [666, 406] on icon "Open in CivitAI" at bounding box center [664, 411] width 11 height 11
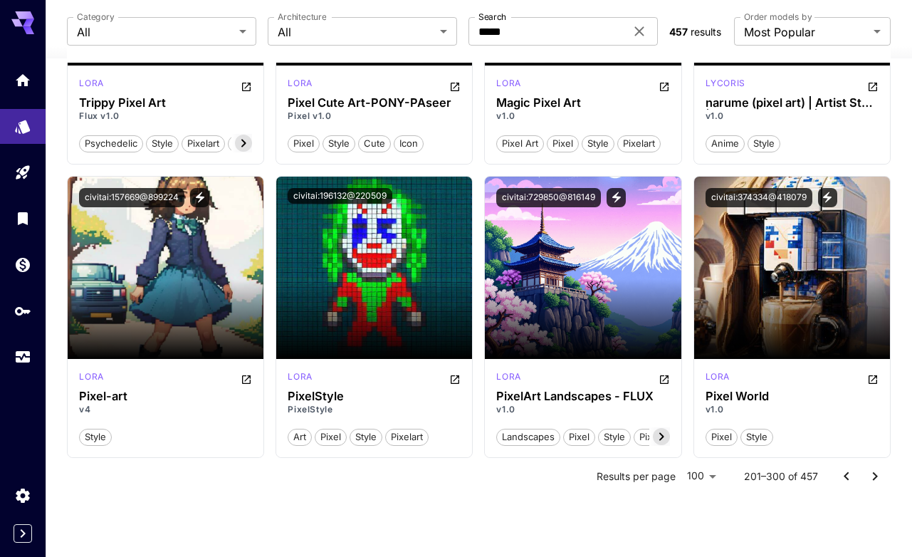
scroll to position [7044, 0]
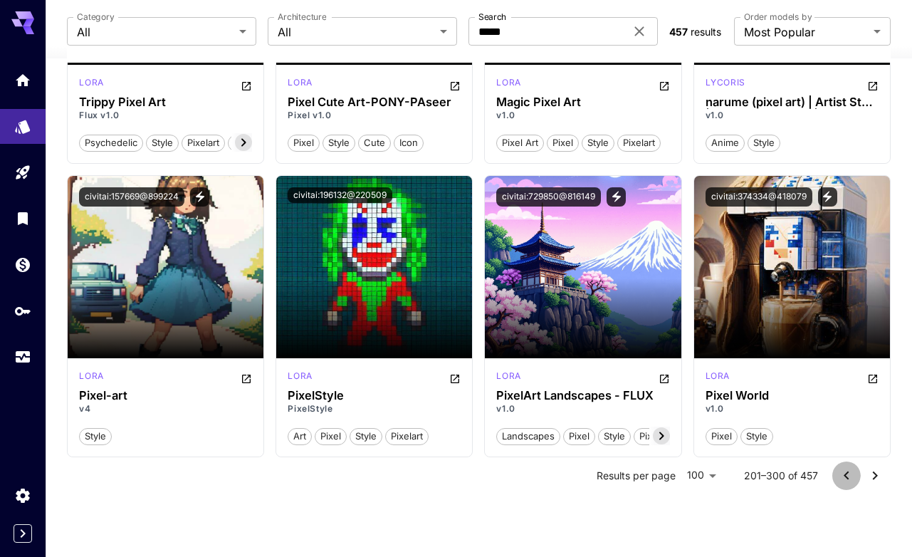
click at [843, 472] on icon "Go to previous page" at bounding box center [846, 475] width 17 height 17
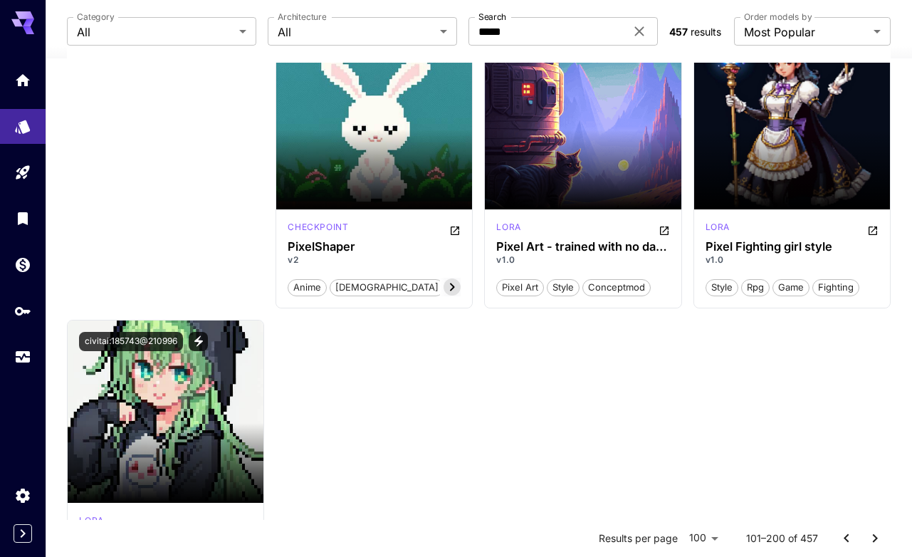
scroll to position [0, 0]
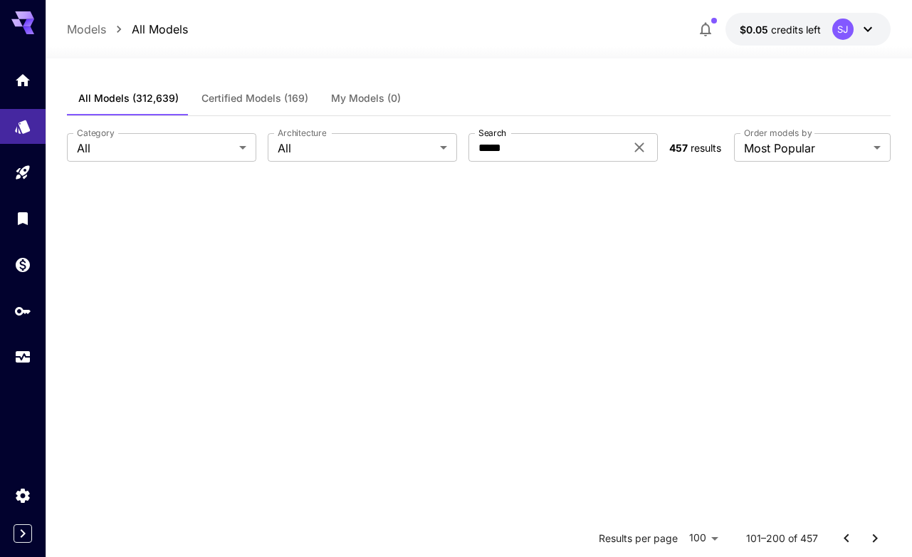
drag, startPoint x: 896, startPoint y: 397, endPoint x: 860, endPoint y: 0, distance: 398.3
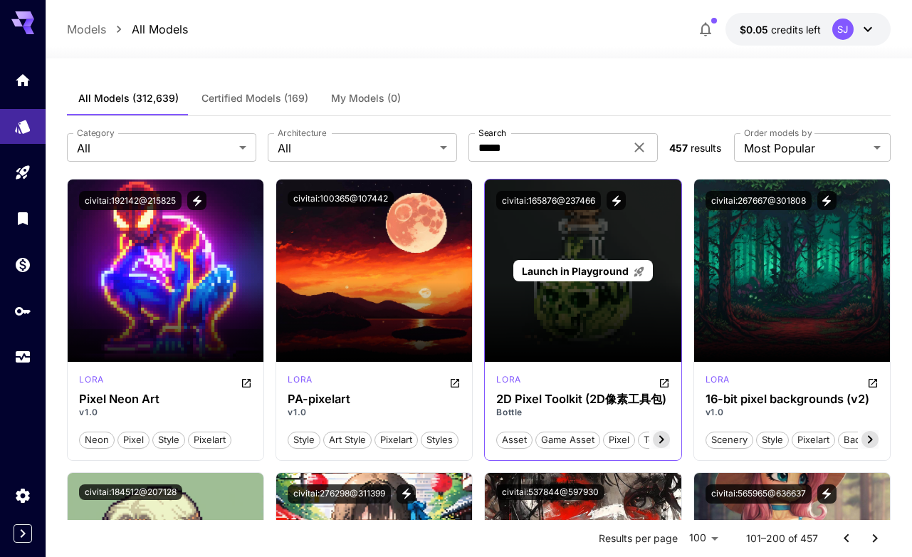
click at [590, 249] on div "Launch in Playground" at bounding box center [583, 270] width 196 height 182
click at [580, 276] on span "Launch in Playground" at bounding box center [575, 271] width 107 height 12
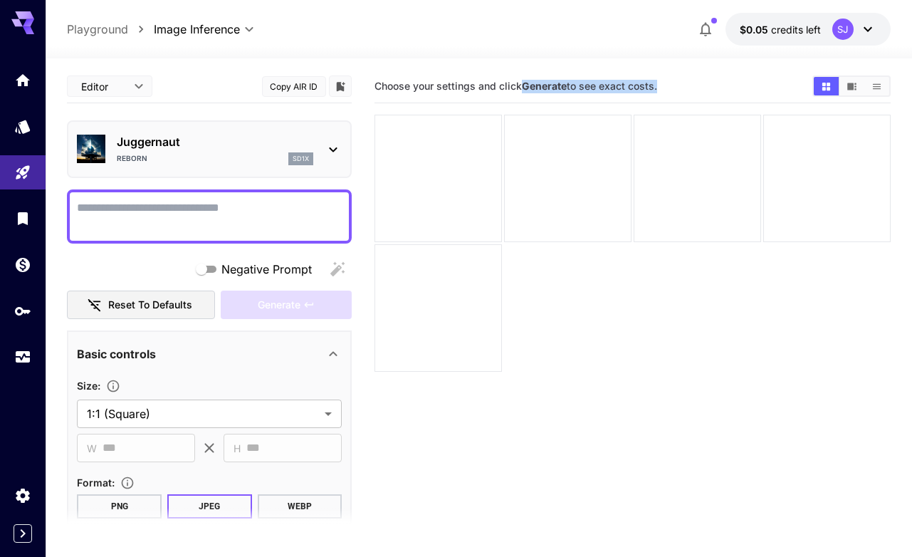
drag, startPoint x: 523, startPoint y: 85, endPoint x: 581, endPoint y: 110, distance: 62.8
click at [581, 110] on section "Choose your settings and click Generate to see exact costs." at bounding box center [633, 348] width 516 height 557
click at [453, 153] on div at bounding box center [438, 178] width 127 height 127
click at [629, 236] on div at bounding box center [567, 178] width 127 height 127
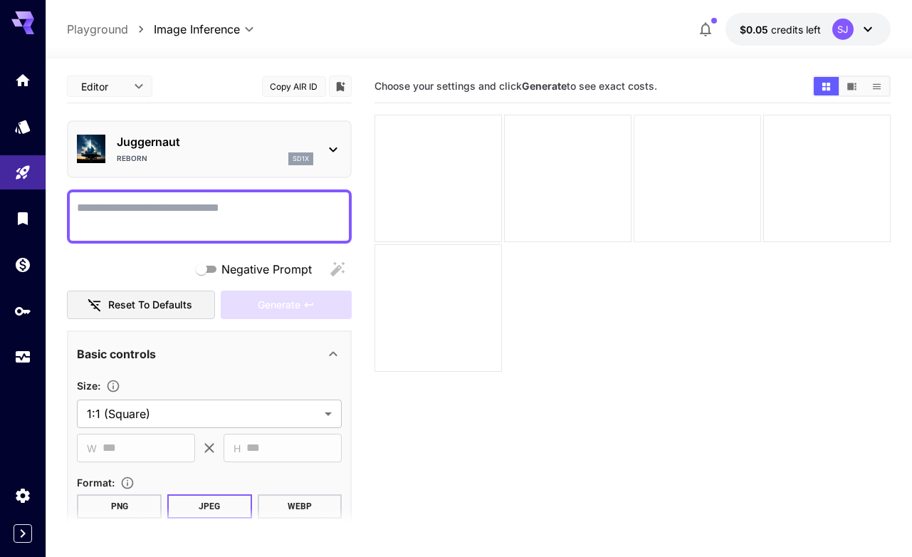
click at [686, 226] on div at bounding box center [697, 178] width 127 height 127
click at [525, 291] on div at bounding box center [633, 243] width 516 height 256
click at [25, 122] on icon "Models" at bounding box center [23, 122] width 15 height 14
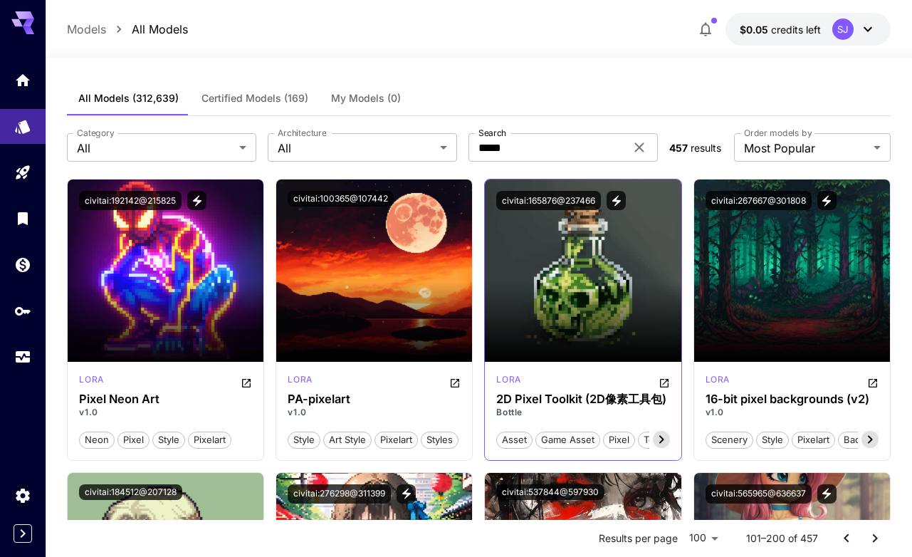
click at [667, 380] on icon "Open in CivitAI" at bounding box center [664, 383] width 9 height 9
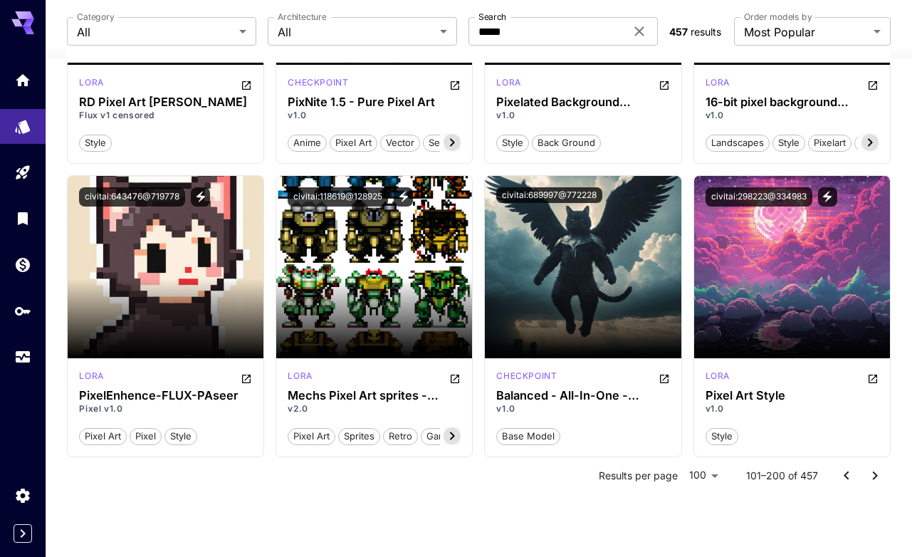
scroll to position [7044, 0]
click at [844, 476] on icon "Go to previous page" at bounding box center [846, 475] width 5 height 9
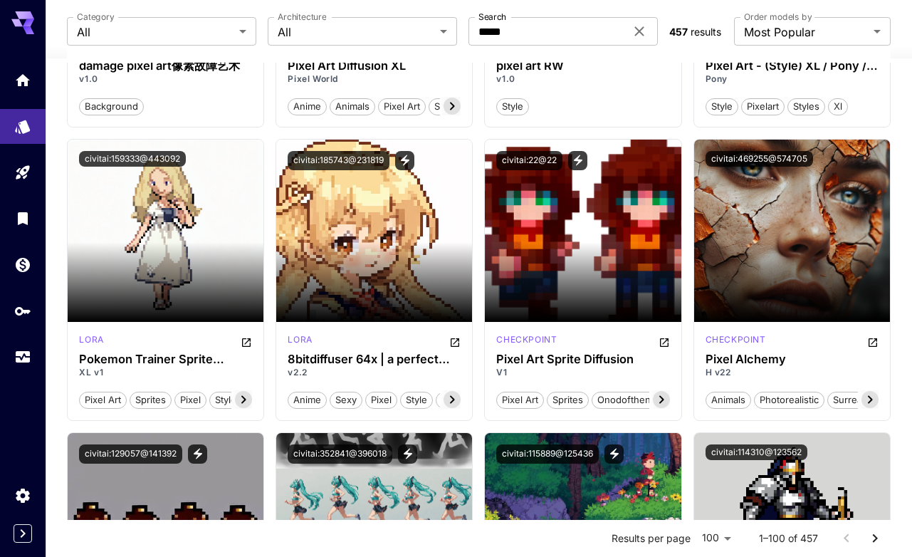
scroll to position [2445, 0]
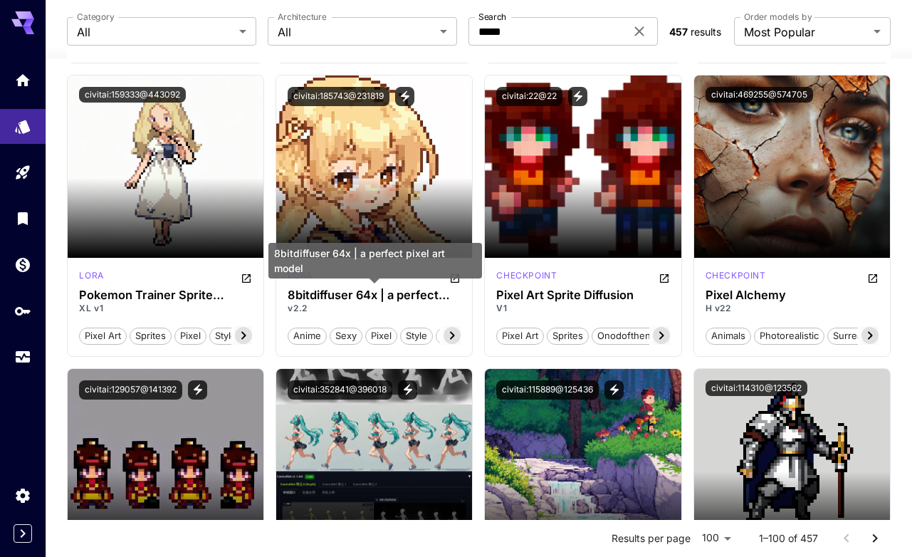
click at [456, 279] on div "8bitdiffuser 64x | a perfect pixel art model" at bounding box center [375, 266] width 214 height 46
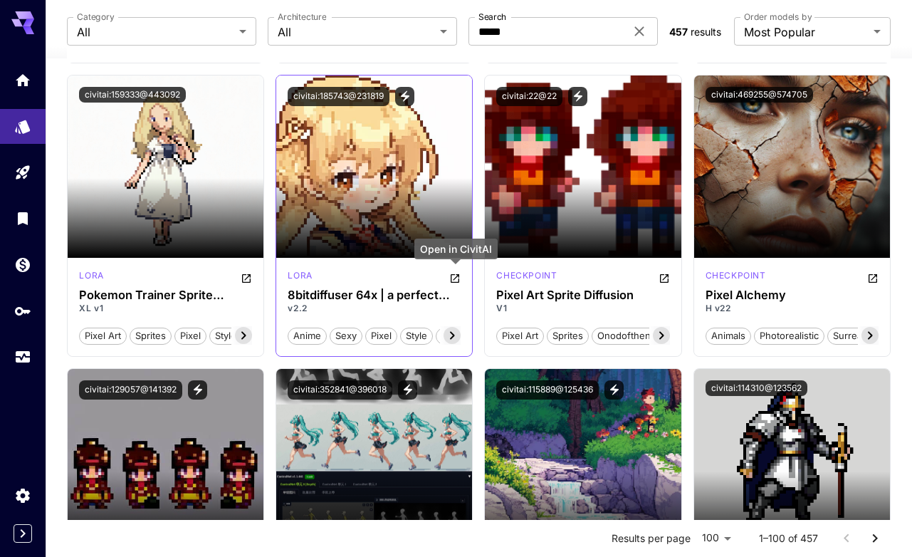
click at [455, 276] on icon "Open in CivitAI" at bounding box center [454, 278] width 11 height 11
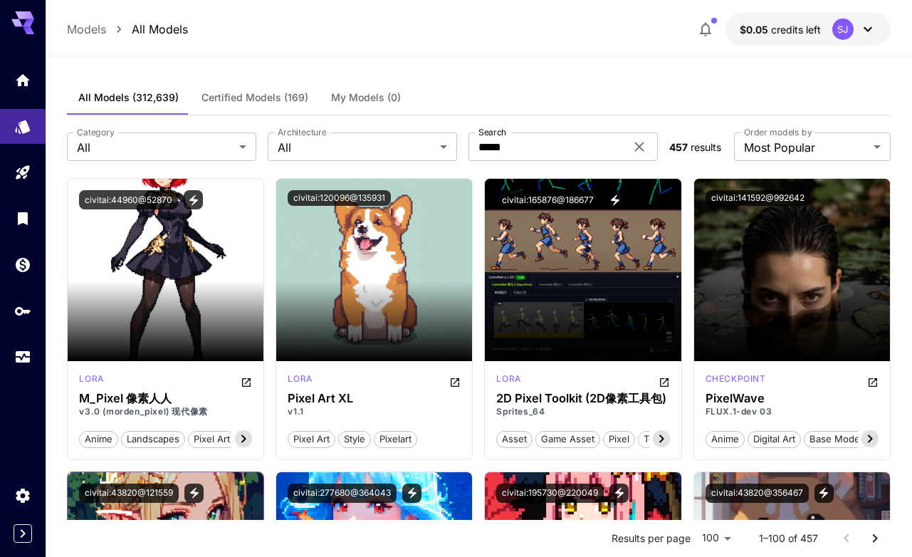
scroll to position [0, 0]
